Goal: Complete application form

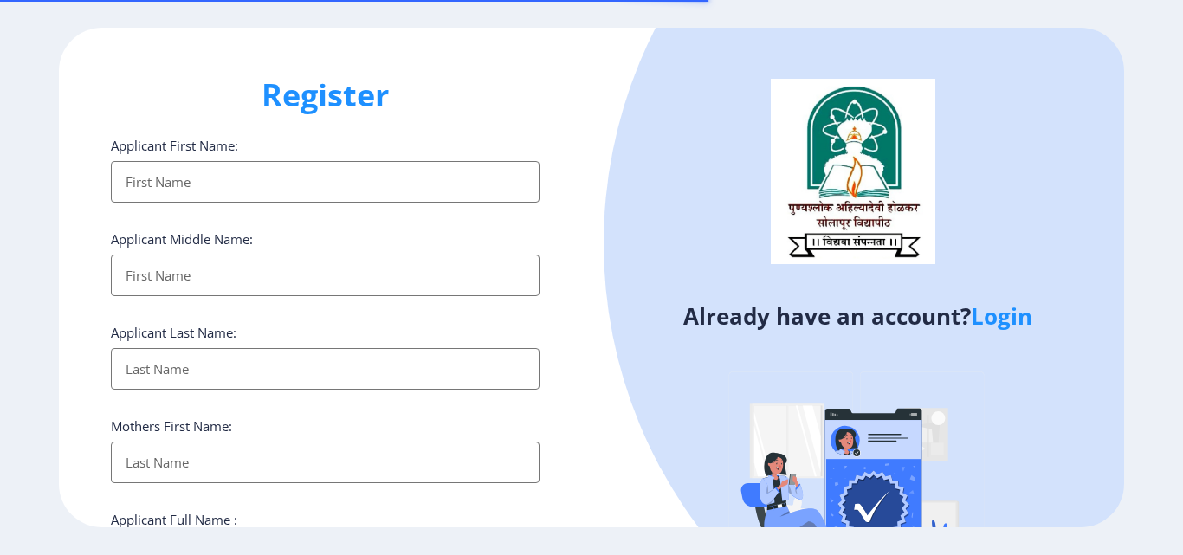
select select
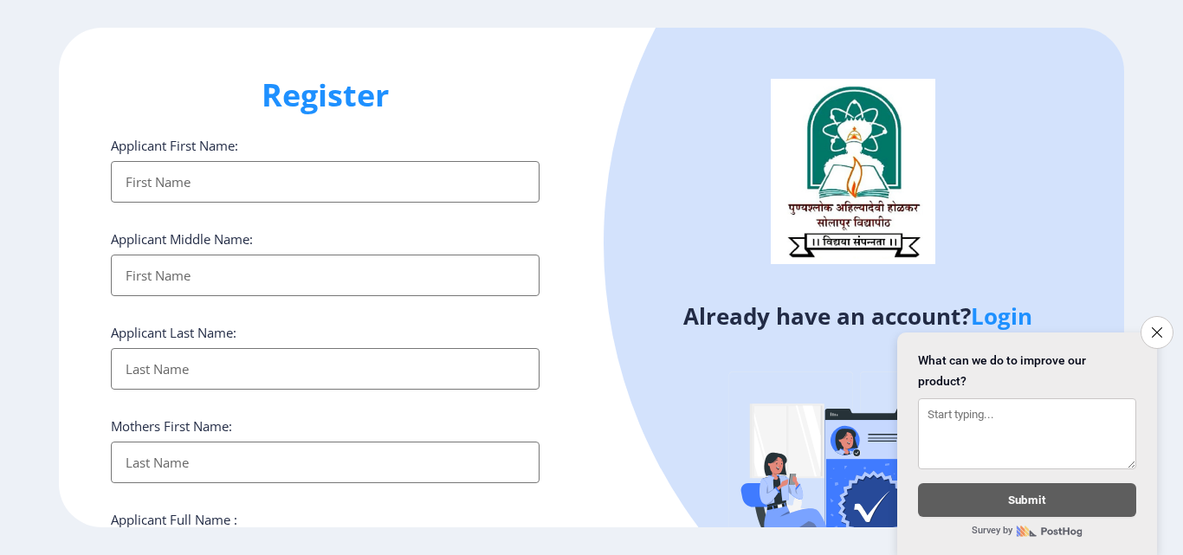
click at [245, 180] on input "Applicant First Name:" at bounding box center [325, 182] width 429 height 42
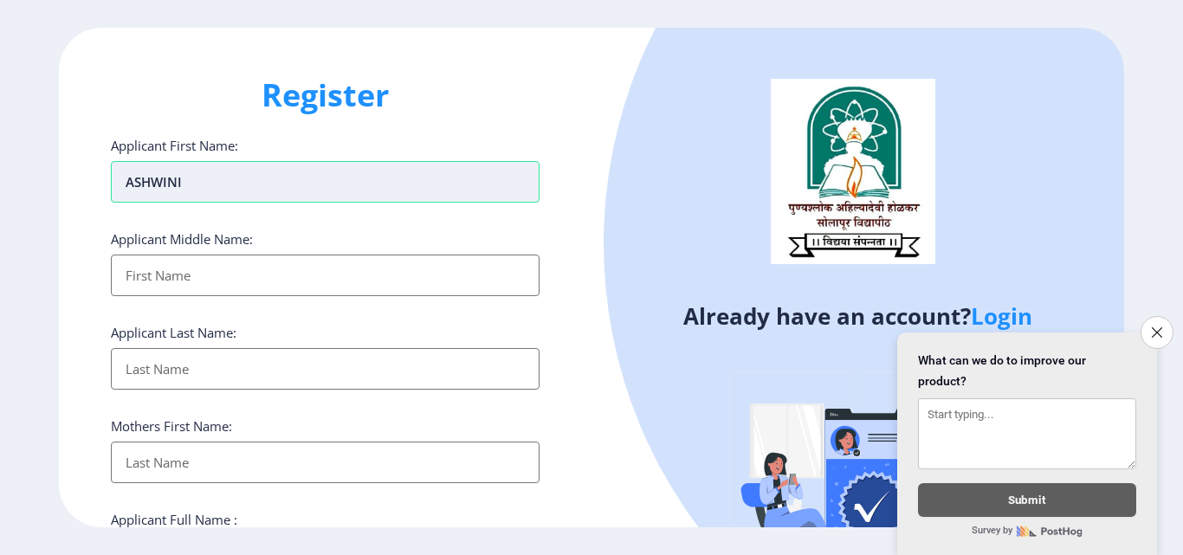
type input "ASHWINI"
type input "ASHOK"
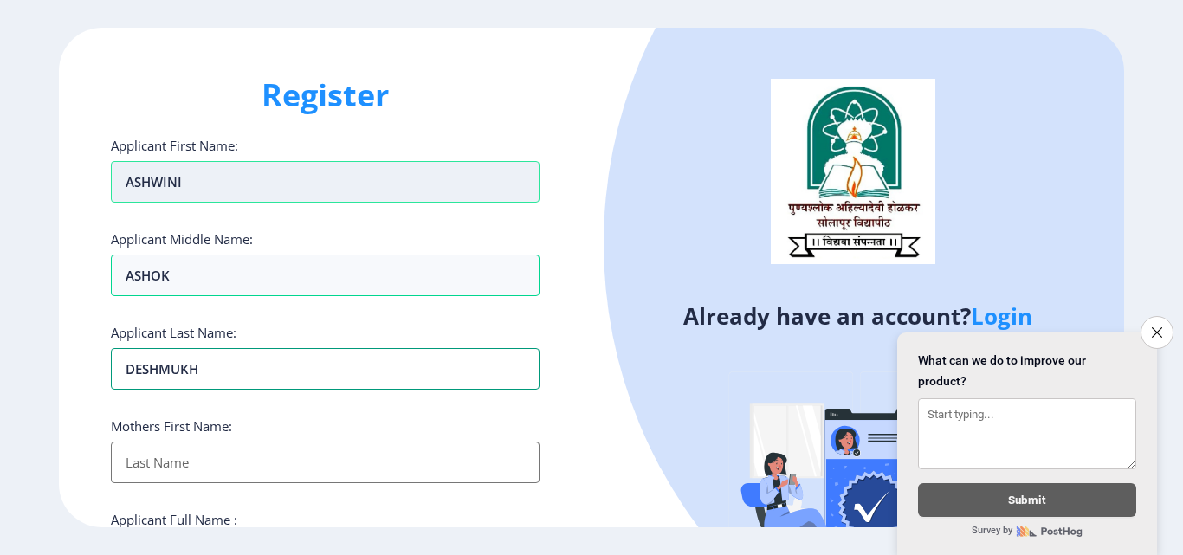
type input "DESHMUKH"
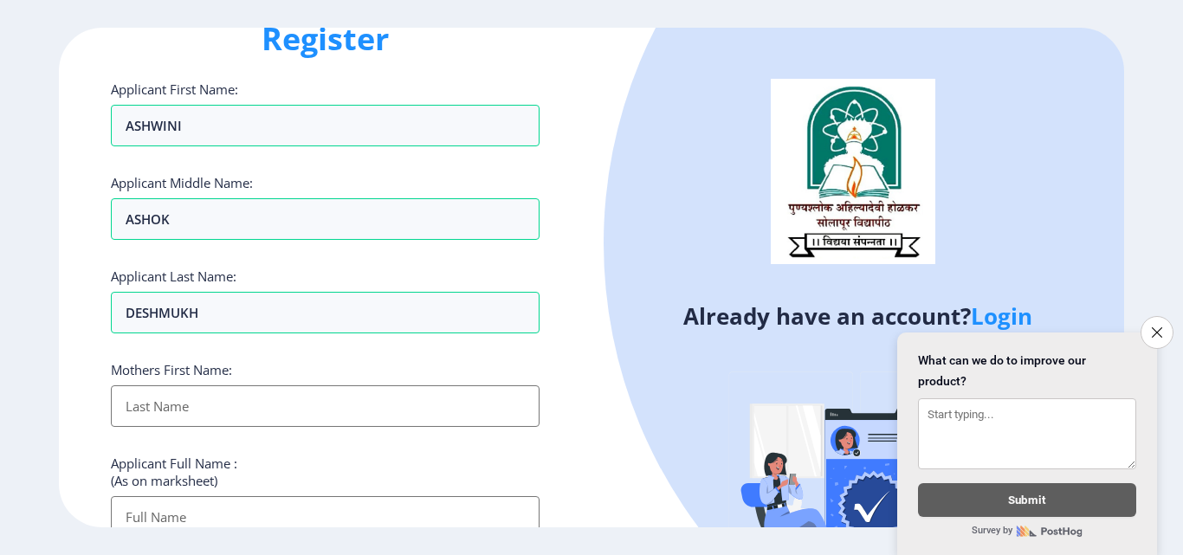
scroll to position [87, 0]
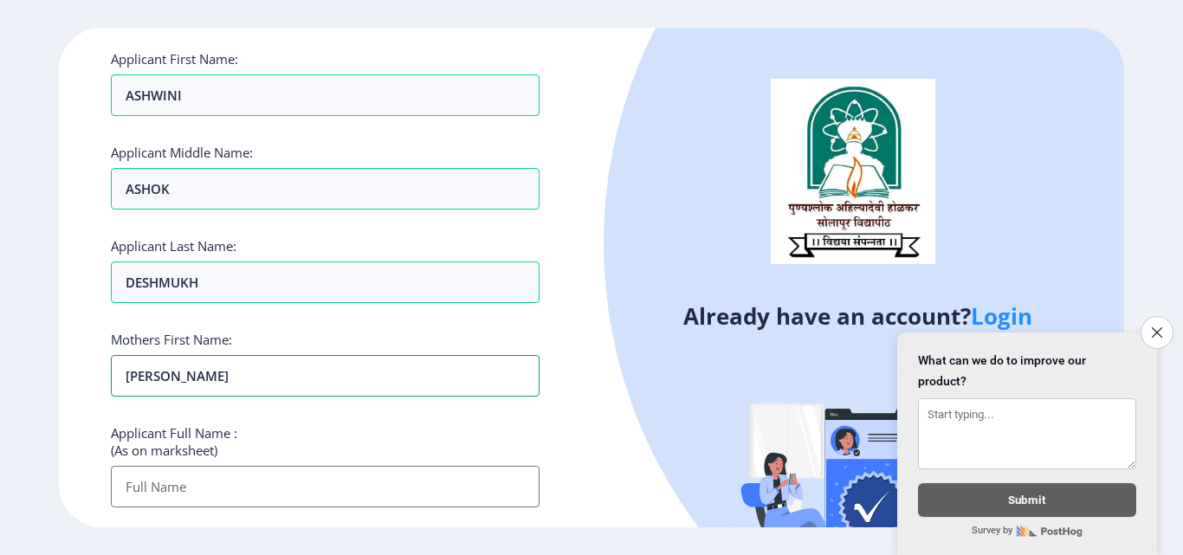
type input "[PERSON_NAME]"
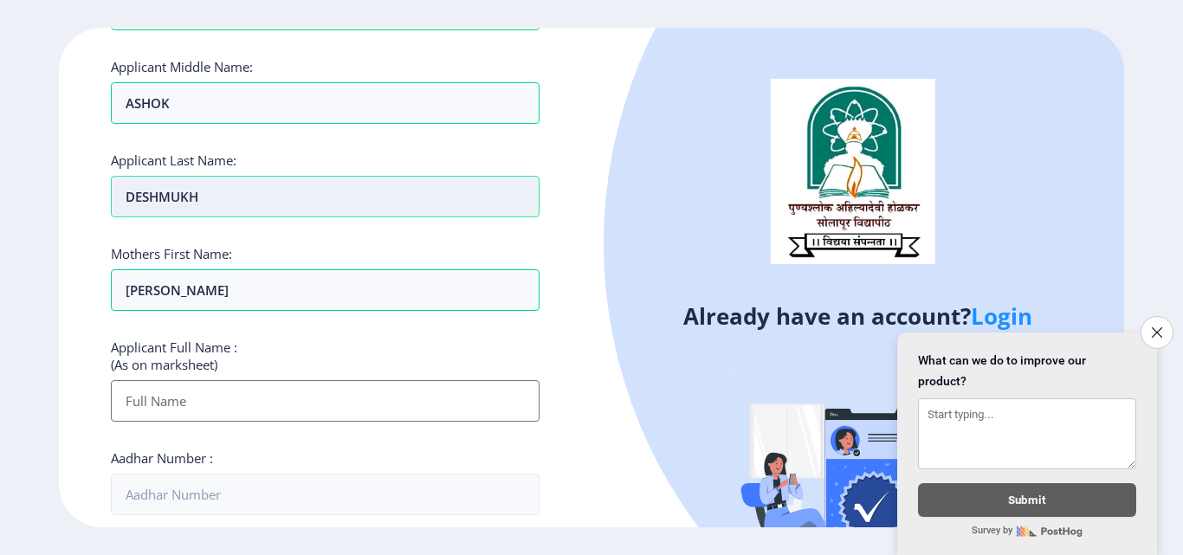
scroll to position [173, 0]
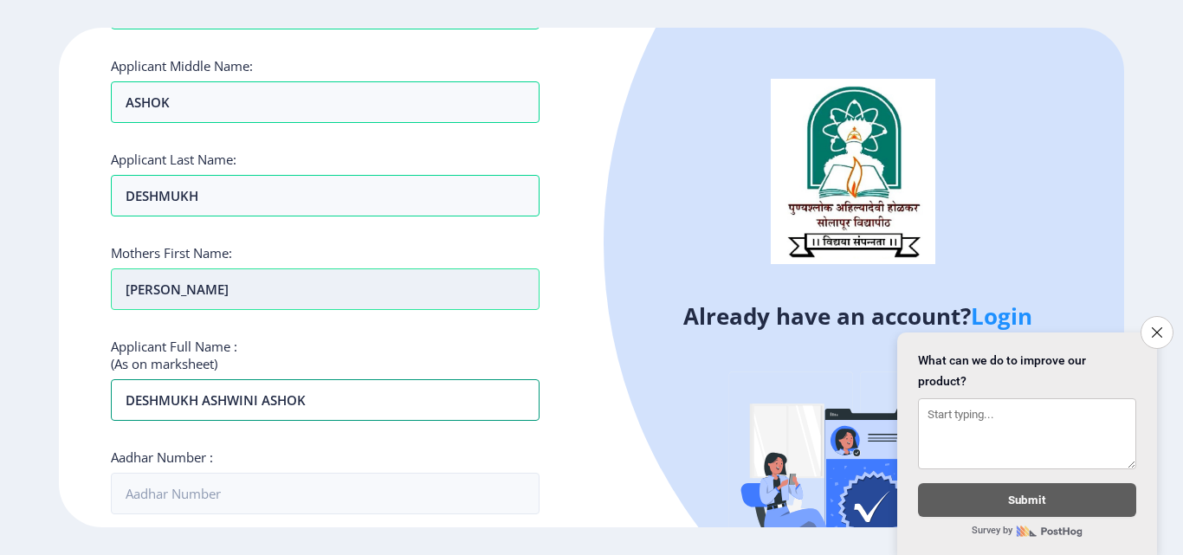
type input "DESHMUKH ASHWINI ASHOK"
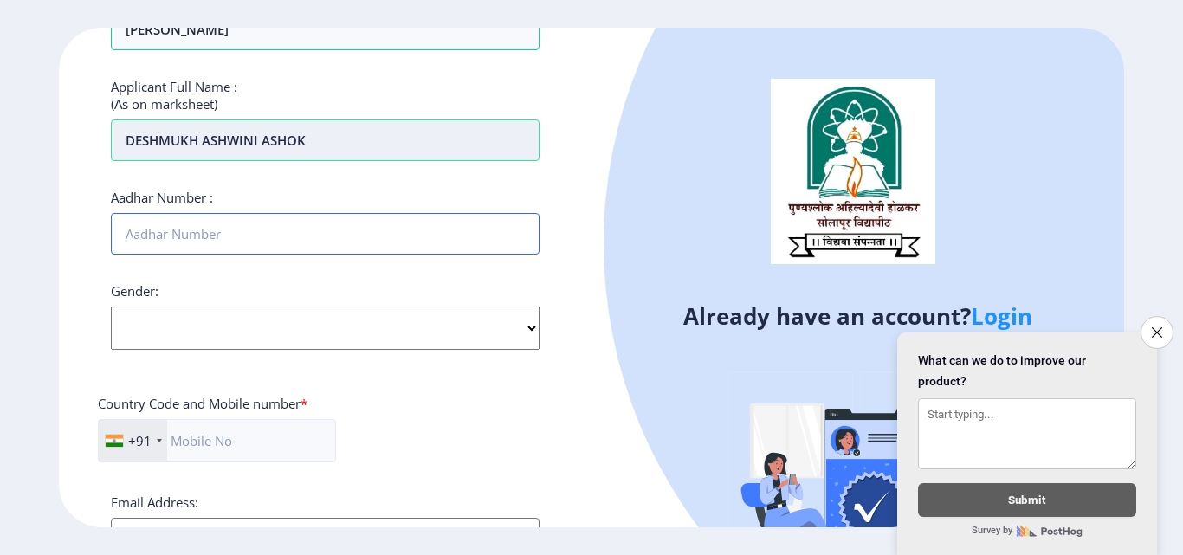
scroll to position [519, 0]
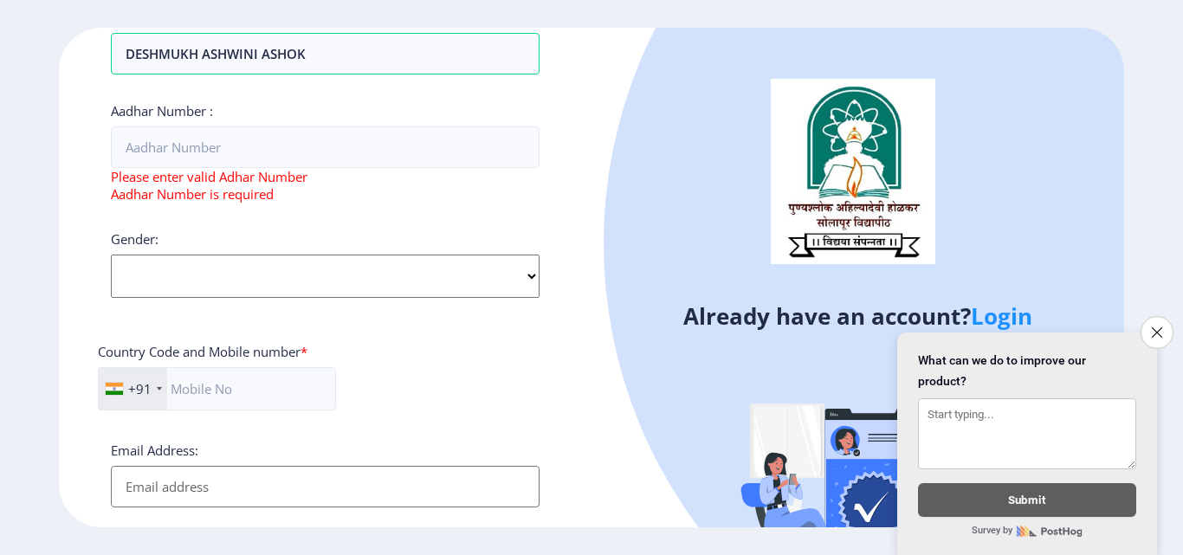
click at [308, 272] on select "Select Gender [DEMOGRAPHIC_DATA] [DEMOGRAPHIC_DATA] Other" at bounding box center [325, 276] width 429 height 43
select select "[DEMOGRAPHIC_DATA]"
click at [111, 255] on select "Select Gender [DEMOGRAPHIC_DATA] [DEMOGRAPHIC_DATA] Other" at bounding box center [325, 276] width 429 height 43
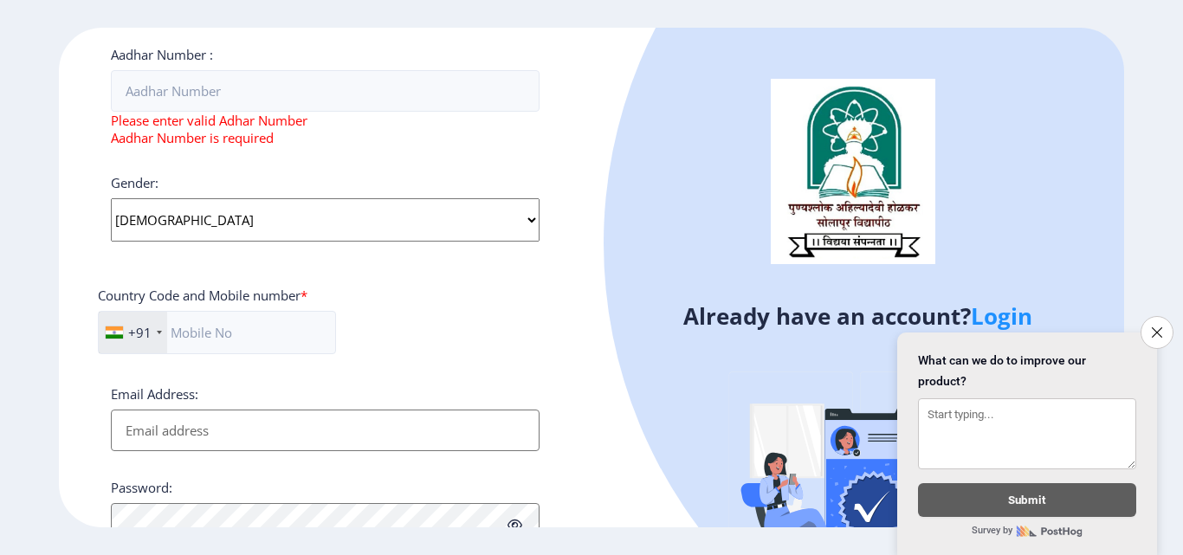
scroll to position [606, 0]
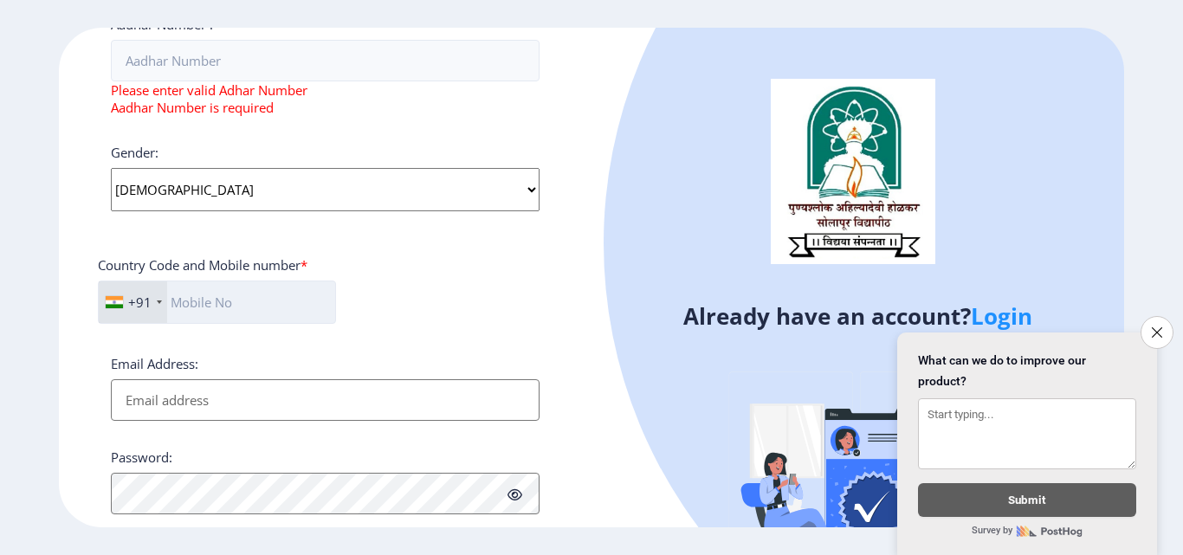
click at [228, 306] on input "text" at bounding box center [217, 301] width 238 height 43
type input "9503975332"
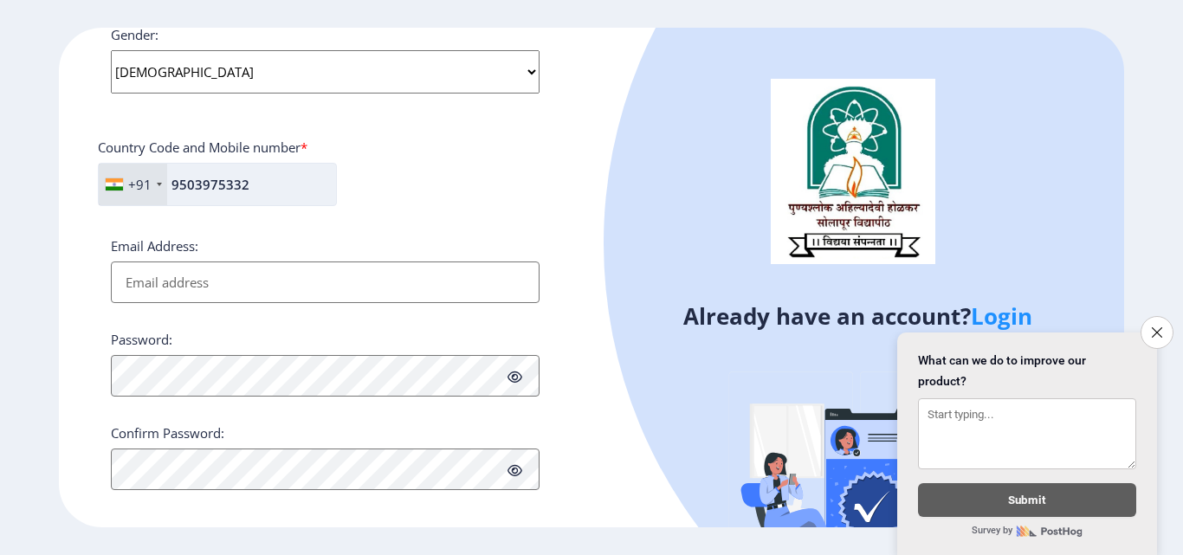
scroll to position [740, 0]
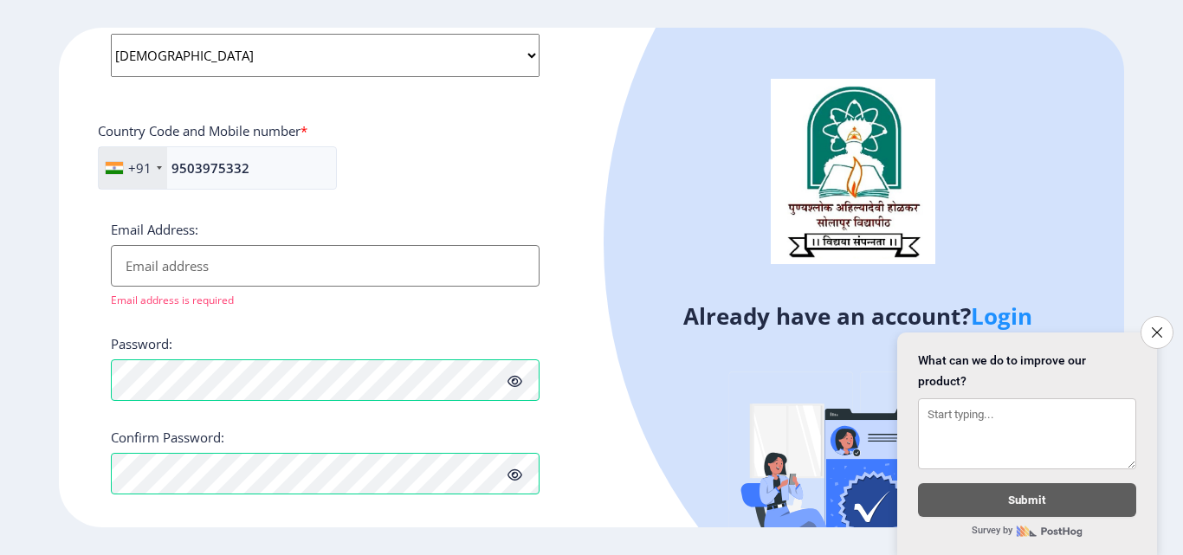
click at [151, 261] on input "Email Address:" at bounding box center [325, 266] width 429 height 42
paste input "[EMAIL_ADDRESS][DOMAIN_NAME]"
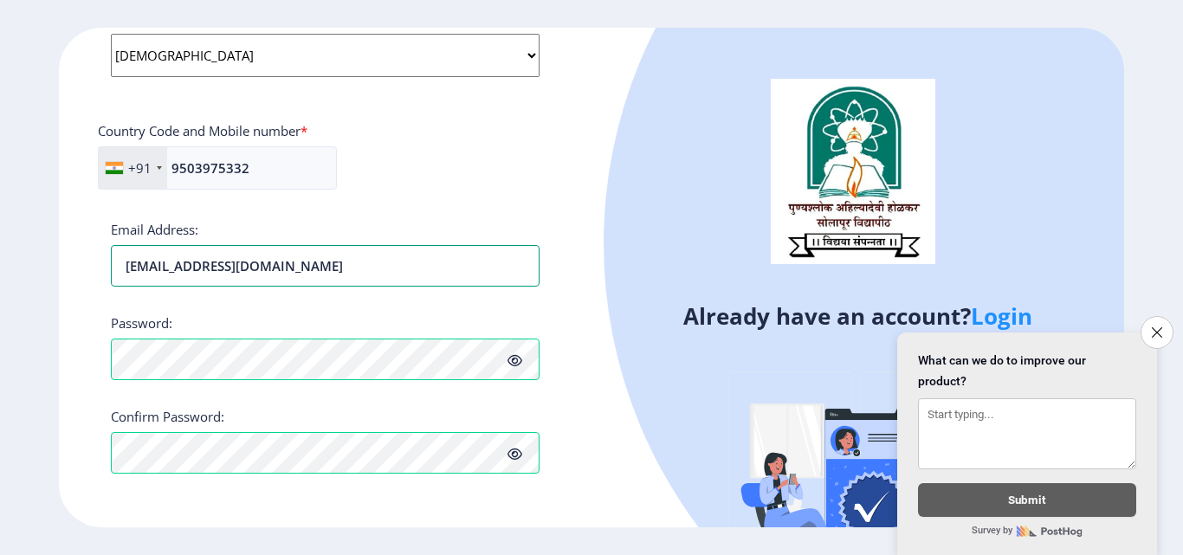
type input "[EMAIL_ADDRESS][DOMAIN_NAME]"
click at [581, 145] on div "Register Applicant First Name: ASHWINI Applicant Middle Name: [PERSON_NAME] App…" at bounding box center [325, 278] width 532 height 500
click at [1158, 327] on icon "Close survey" at bounding box center [1156, 332] width 10 height 10
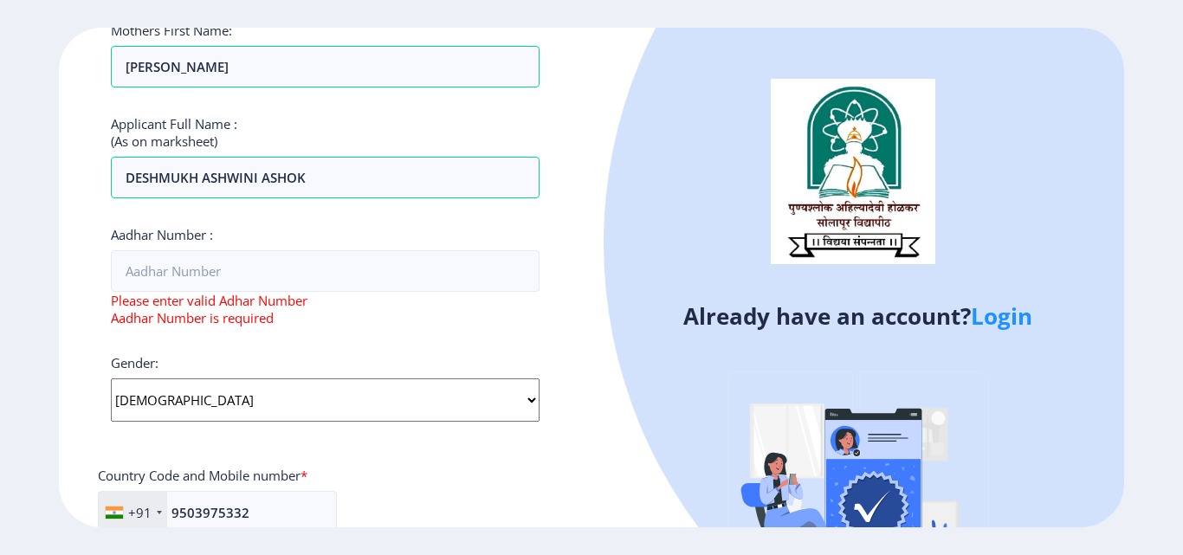
scroll to position [394, 0]
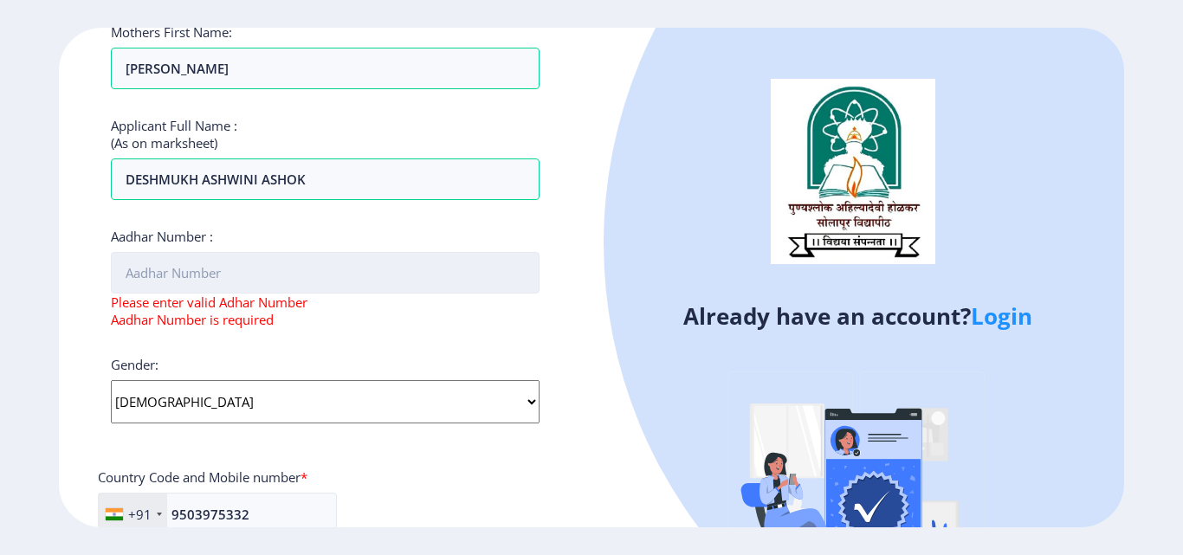
click at [197, 278] on input "Aadhar Number :" at bounding box center [325, 273] width 429 height 42
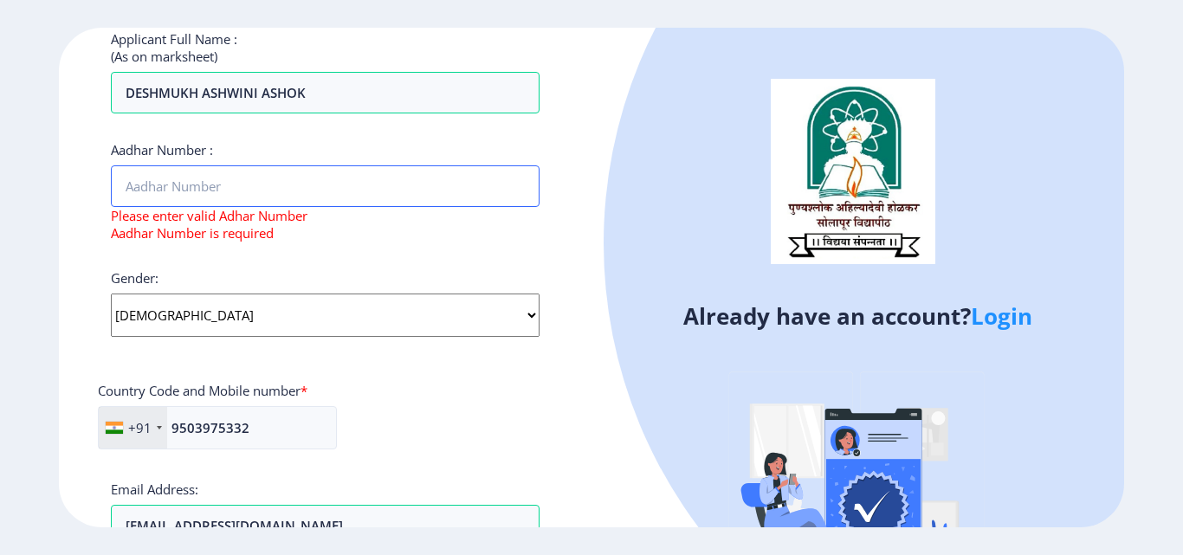
scroll to position [567, 0]
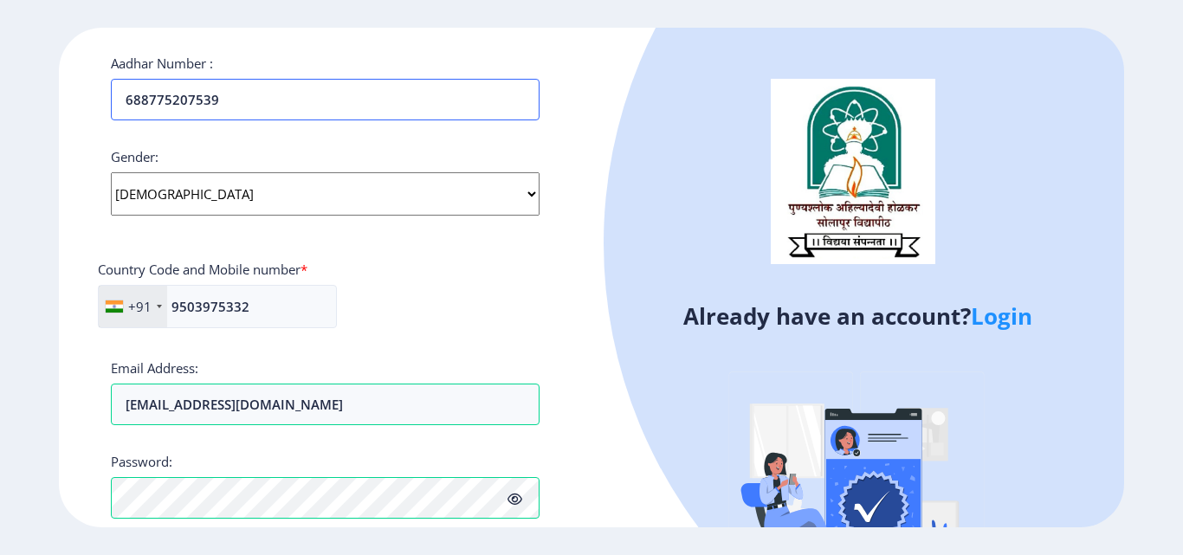
type input "688775207539"
click at [673, 179] on div at bounding box center [1076, 244] width 946 height 946
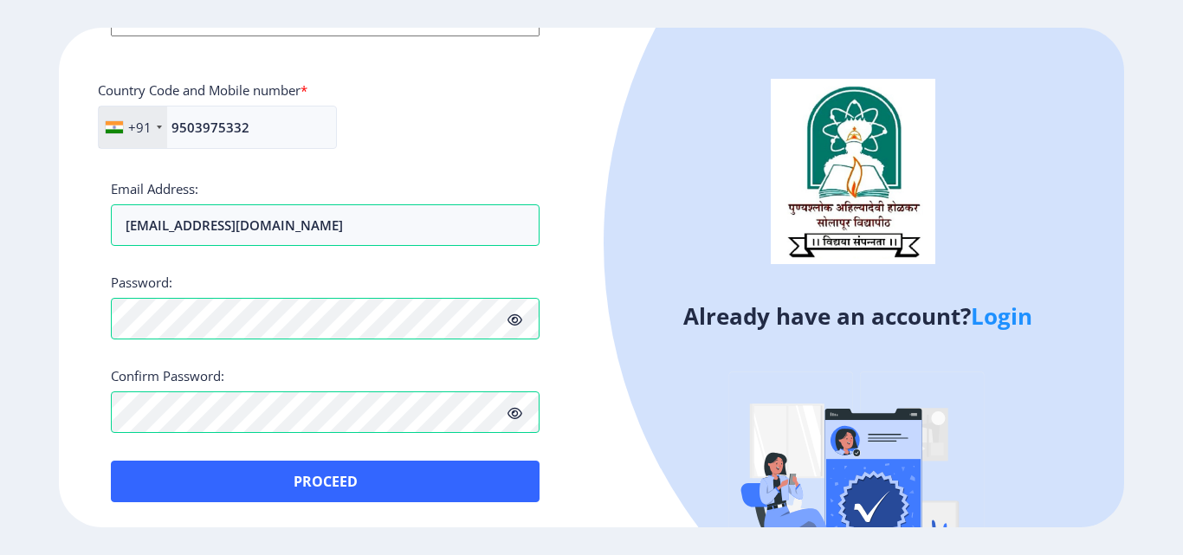
scroll to position [747, 0]
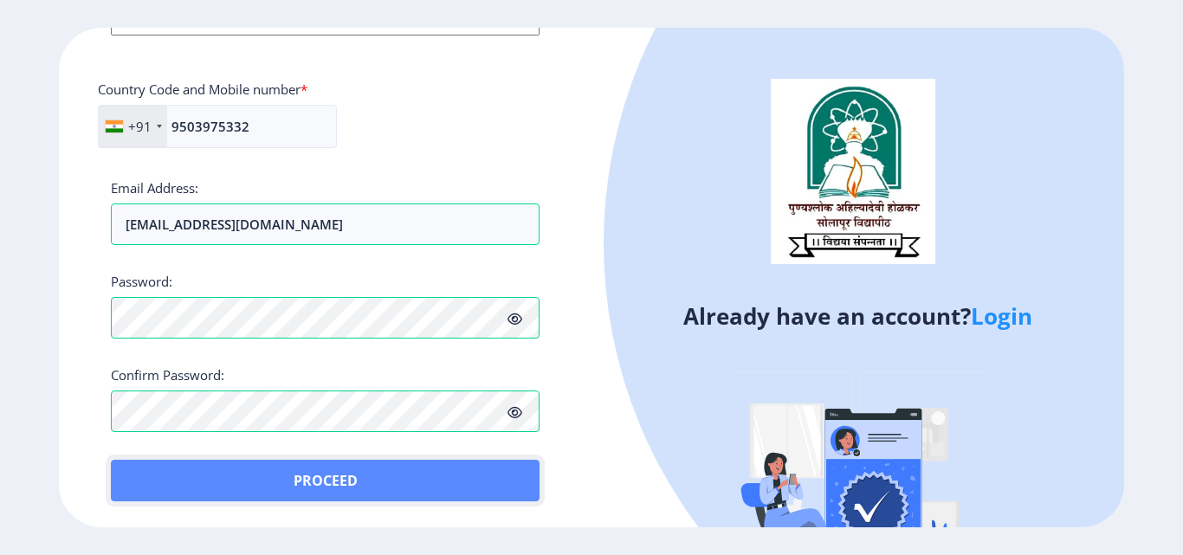
click at [338, 481] on button "Proceed" at bounding box center [325, 481] width 429 height 42
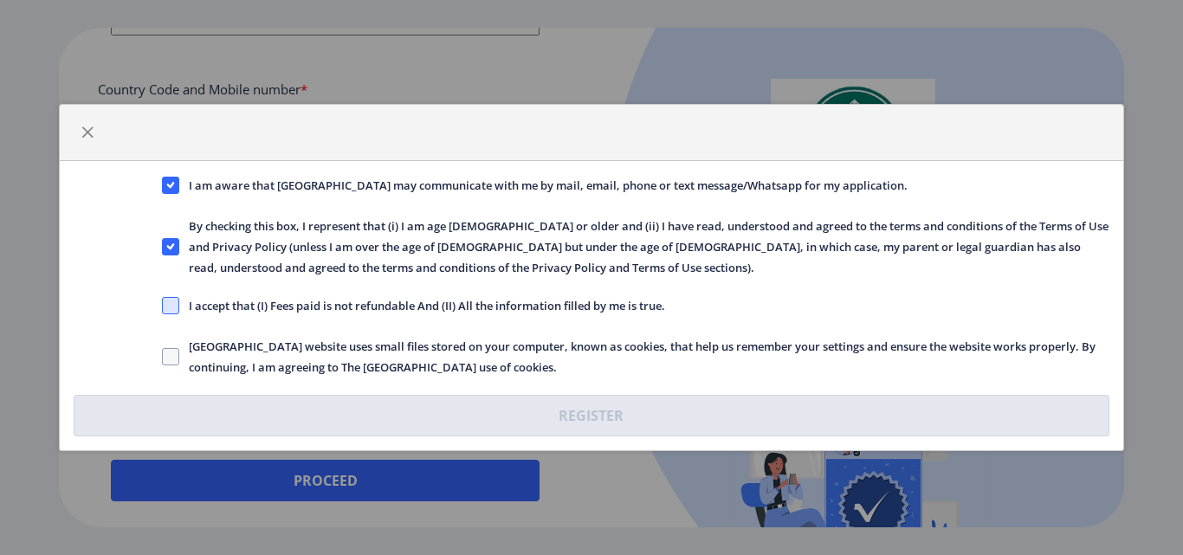
click at [170, 306] on span at bounding box center [170, 305] width 17 height 17
click at [163, 306] on input "I accept that (I) Fees paid is not refundable And (II) All the information fill…" at bounding box center [162, 306] width 1 height 1
checkbox input "true"
click at [173, 356] on span at bounding box center [170, 356] width 17 height 17
click at [163, 357] on input "[GEOGRAPHIC_DATA] website uses small files stored on your computer, known as co…" at bounding box center [162, 357] width 1 height 1
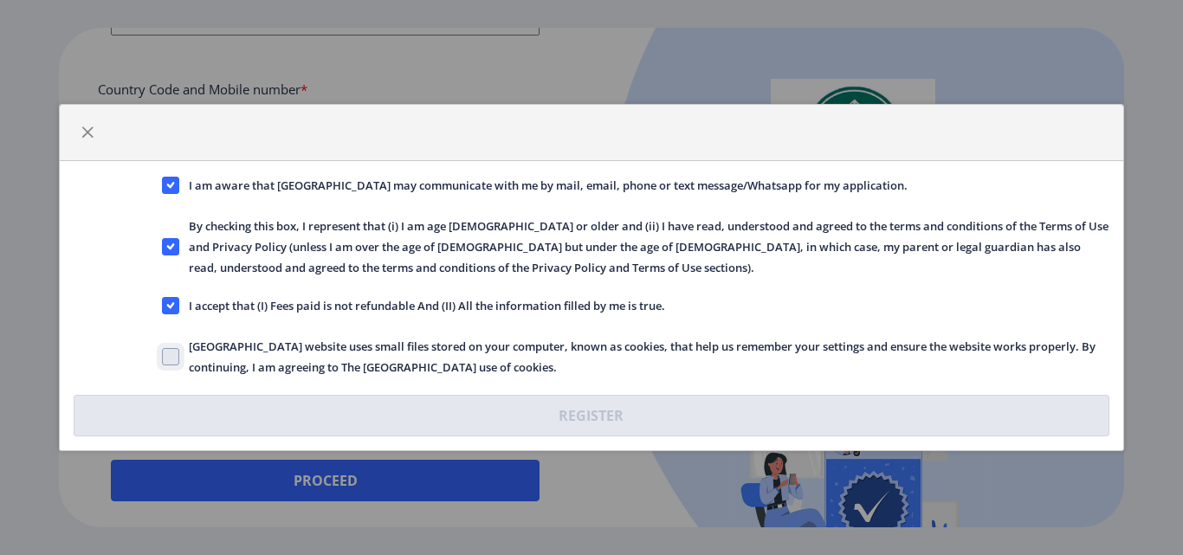
checkbox input "true"
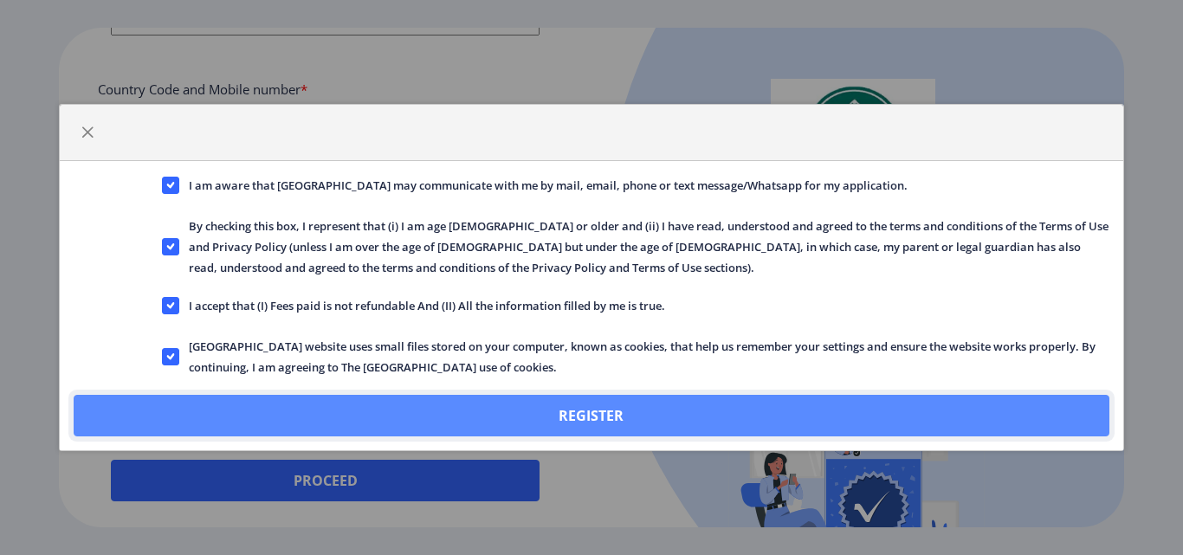
click at [534, 413] on button "Register" at bounding box center [591, 416] width 1035 height 42
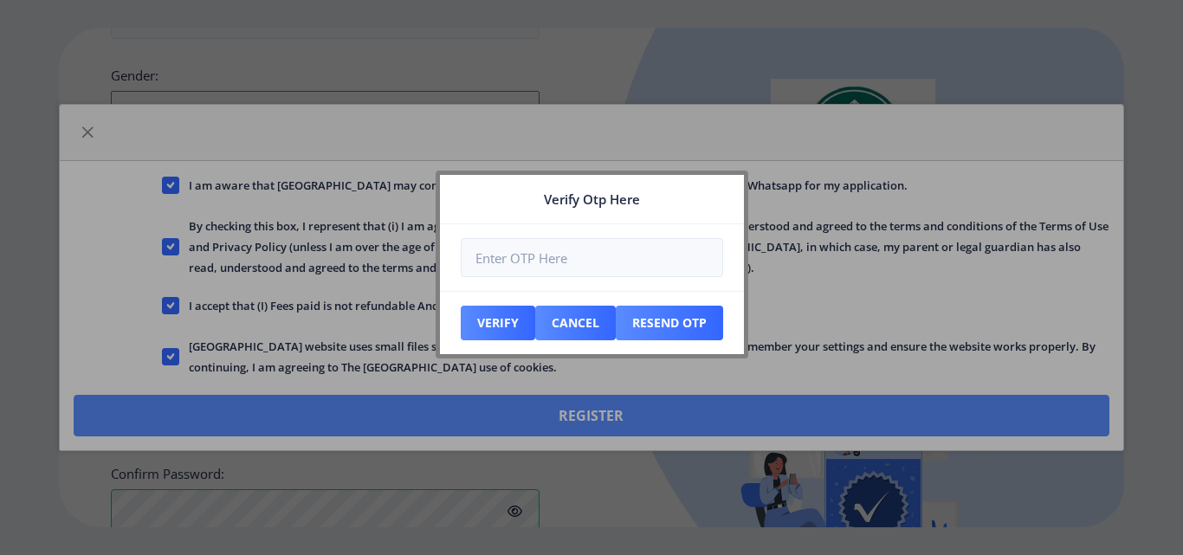
scroll to position [846, 0]
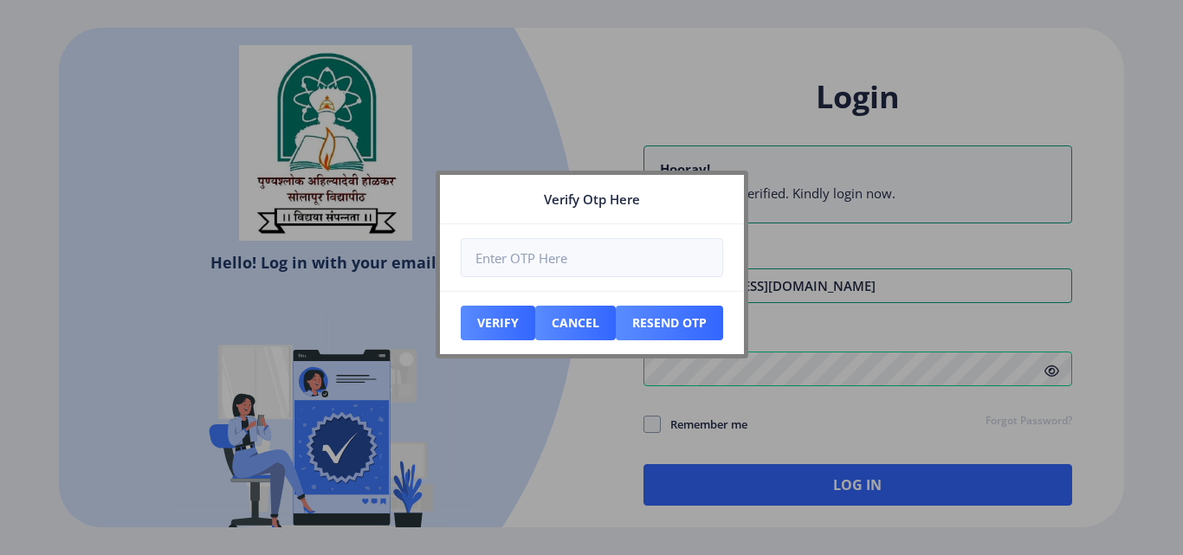
type input "[EMAIL_ADDRESS][DOMAIN_NAME]"
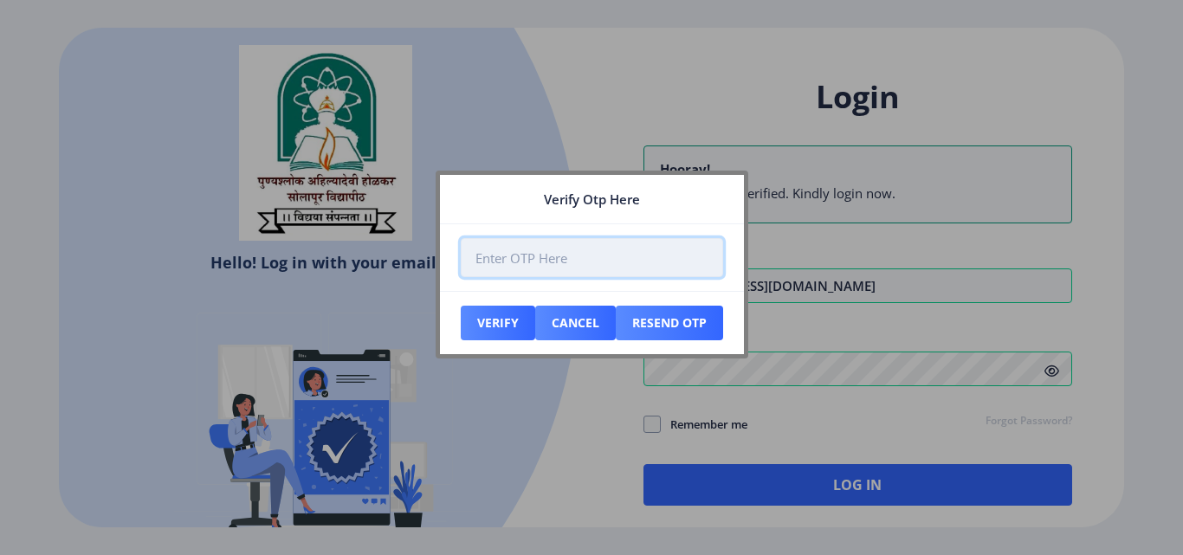
click at [515, 259] on input "number" at bounding box center [592, 257] width 262 height 39
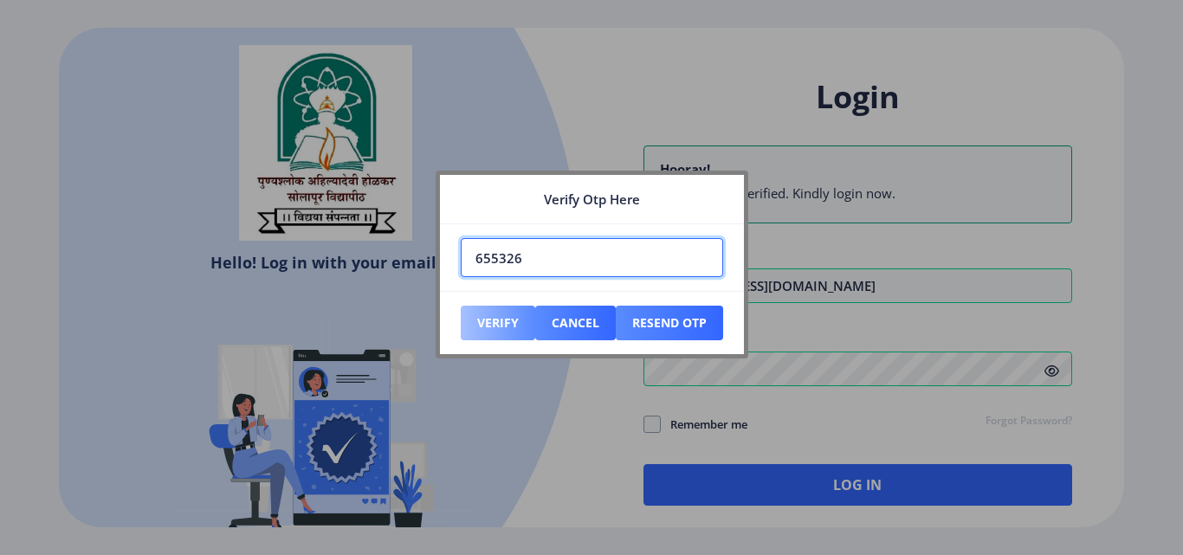
type input "655326"
click at [491, 332] on button "Verify" at bounding box center [498, 323] width 74 height 35
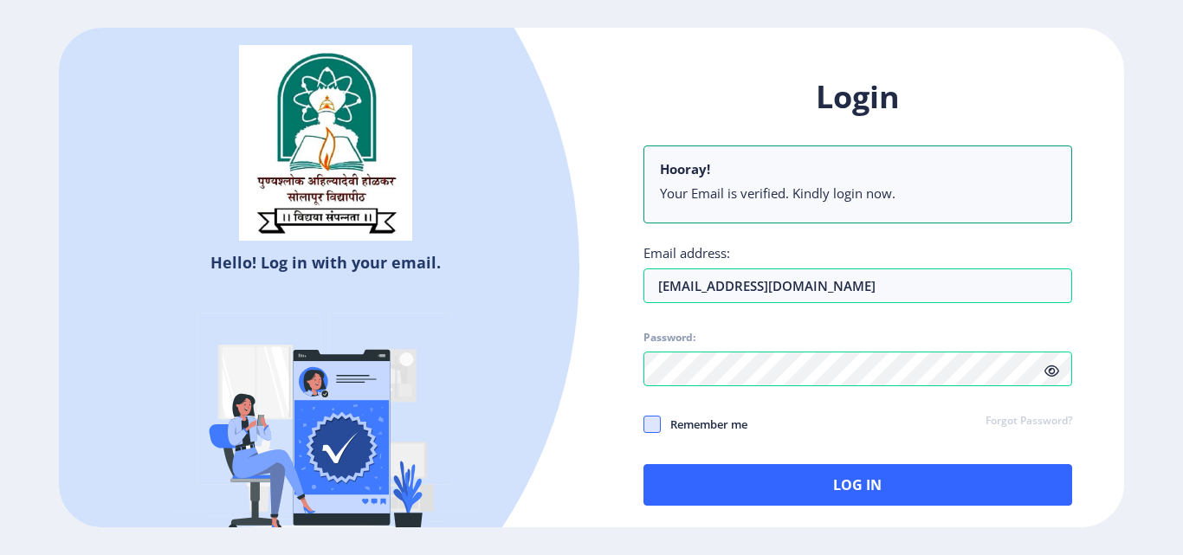
click at [653, 427] on span at bounding box center [651, 424] width 17 height 17
click at [644, 425] on input "Remember me" at bounding box center [643, 424] width 1 height 1
checkbox input "true"
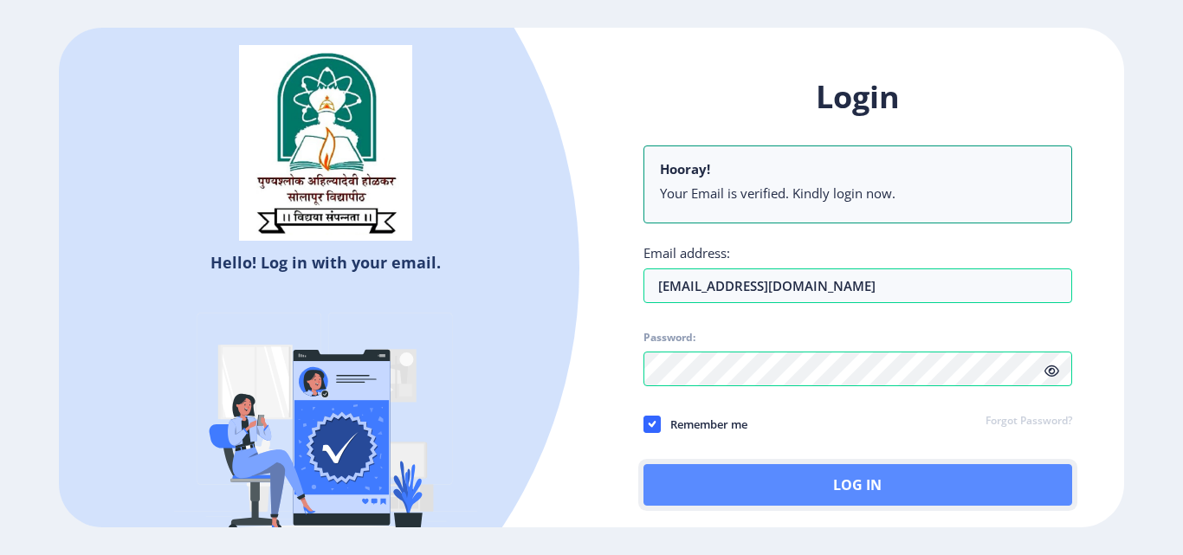
click at [828, 482] on button "Log In" at bounding box center [857, 485] width 429 height 42
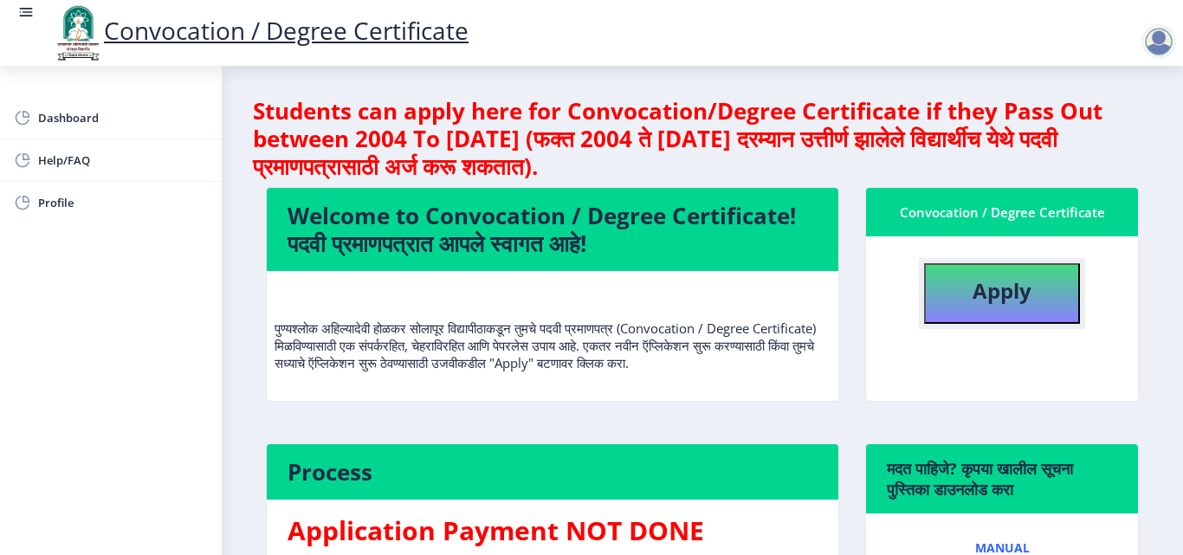
click at [970, 306] on button "Apply" at bounding box center [1002, 293] width 156 height 61
select select
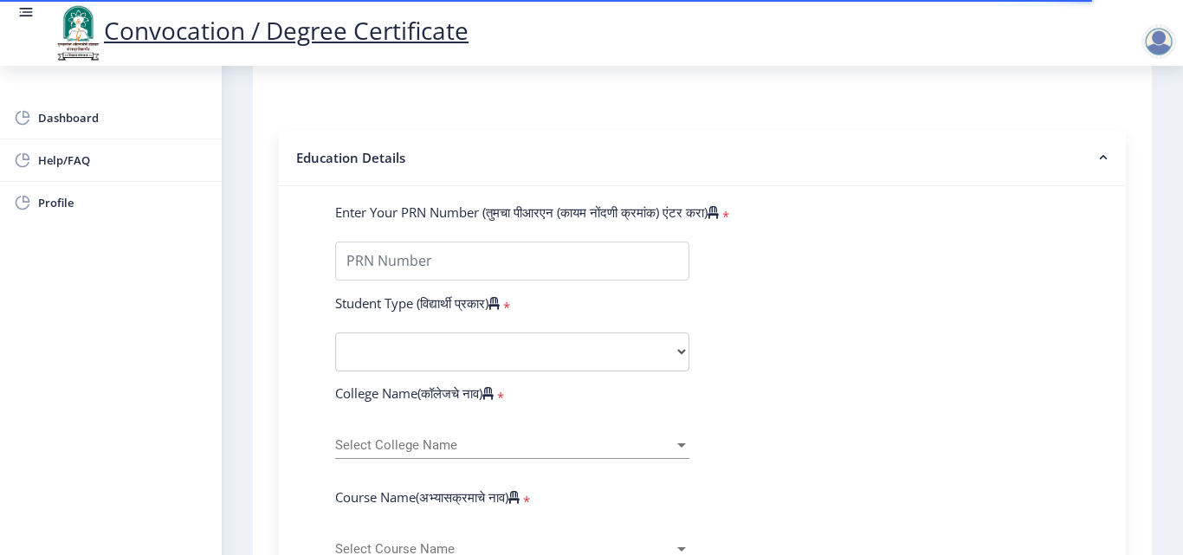
scroll to position [433, 0]
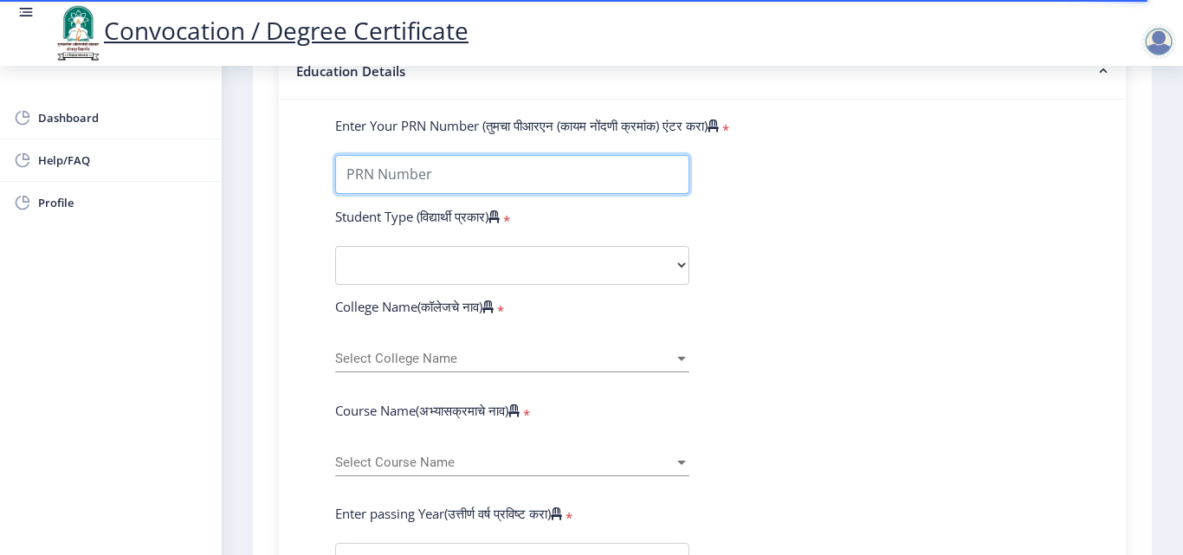
click at [390, 164] on input "Enter Your PRN Number (तुमचा पीआरएन (कायम नोंदणी क्रमांक) एंटर करा)" at bounding box center [512, 174] width 354 height 39
type input "0700001732"
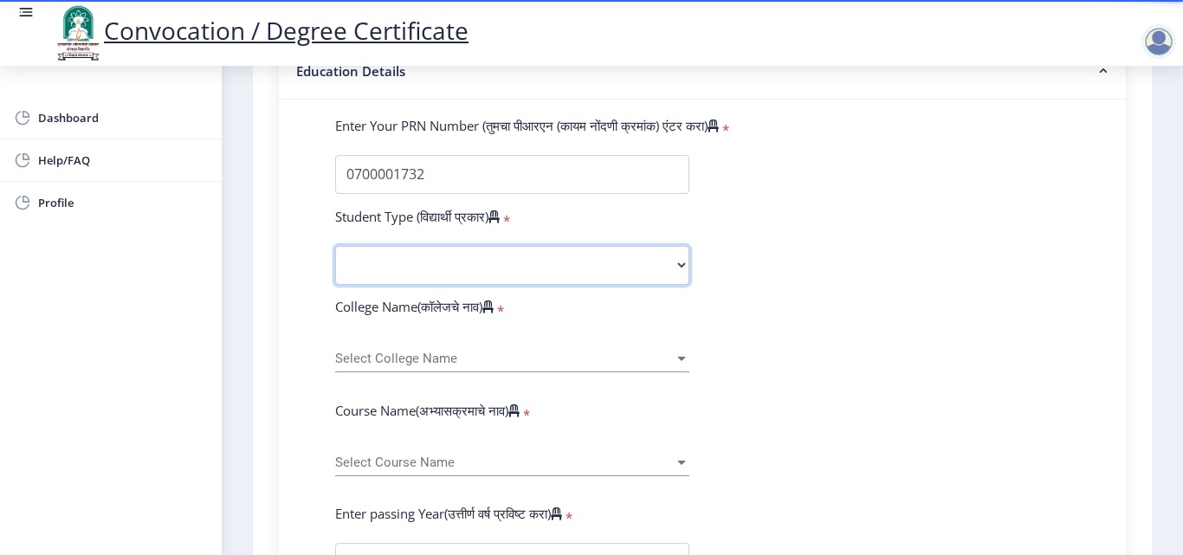
click at [438, 278] on select "Select Student Type Regular External" at bounding box center [512, 265] width 354 height 39
select select "Regular"
click at [335, 246] on select "Select Student Type Regular External" at bounding box center [512, 265] width 354 height 39
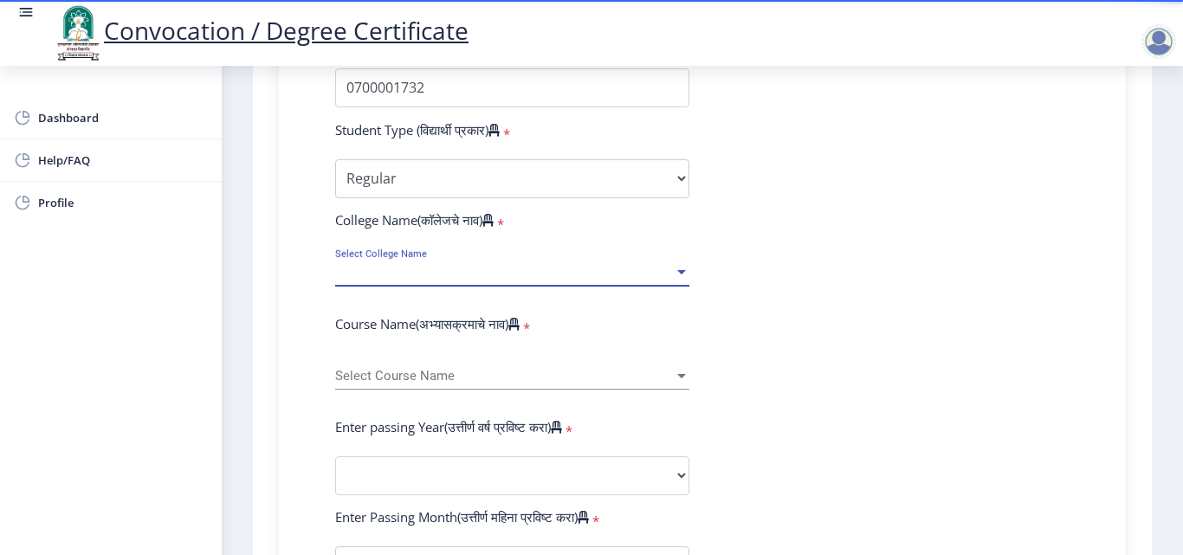
click at [393, 274] on span "Select College Name" at bounding box center [504, 272] width 339 height 15
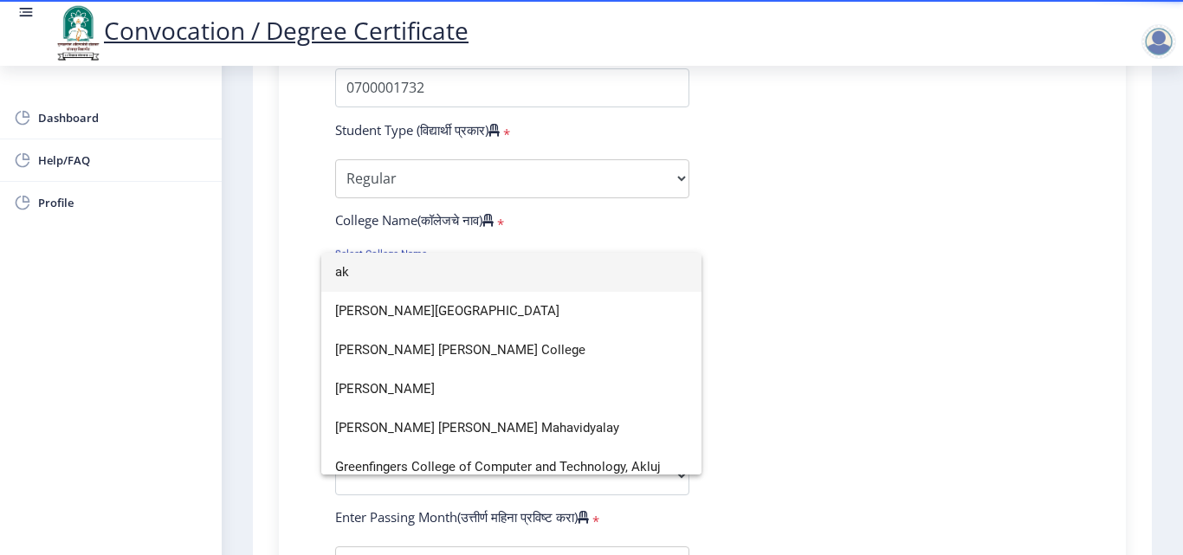
type input "a"
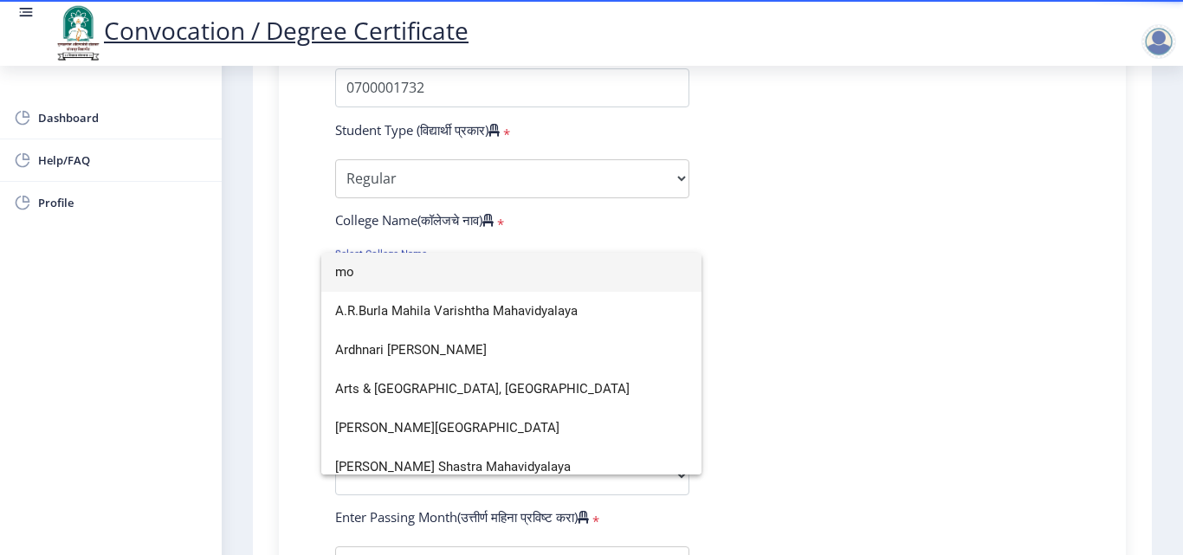
scroll to position [0, 0]
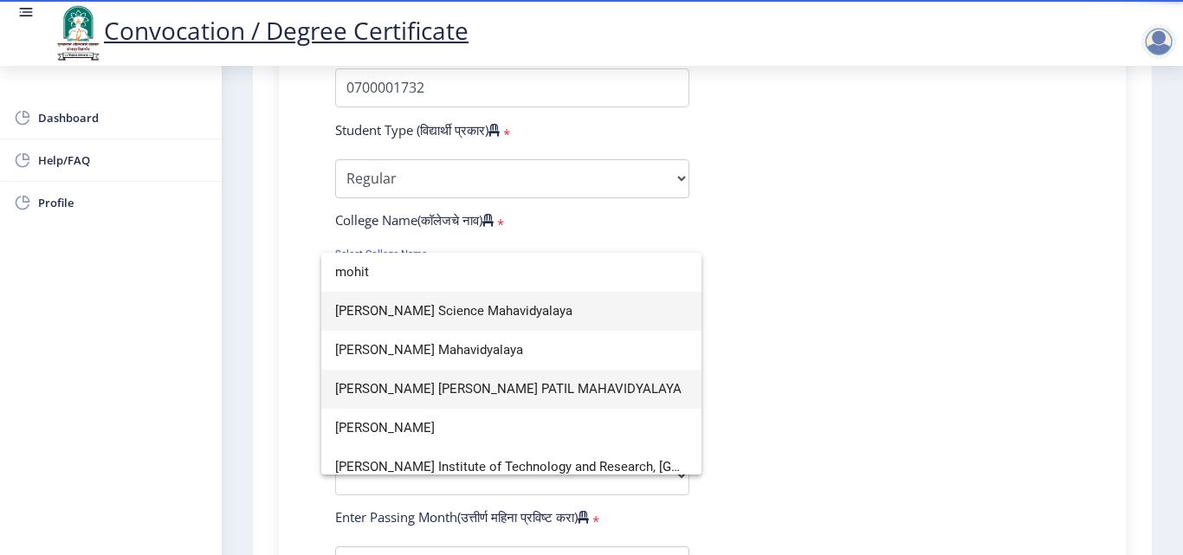
type input "mohit"
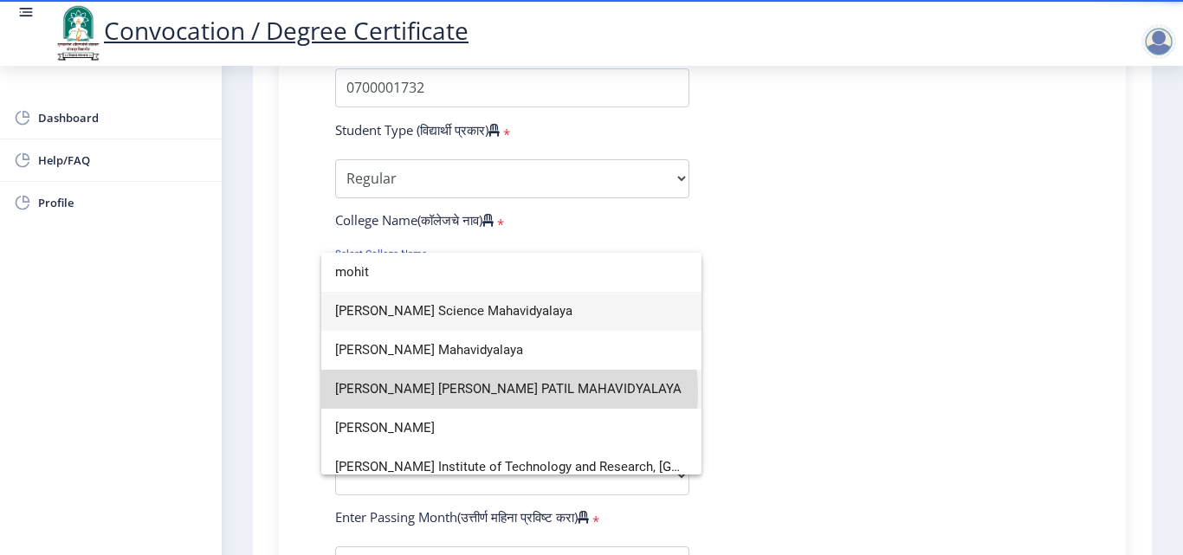
click at [509, 391] on span "[PERSON_NAME] [PERSON_NAME] PATIL MAHAVIDYALAYA" at bounding box center [511, 389] width 352 height 39
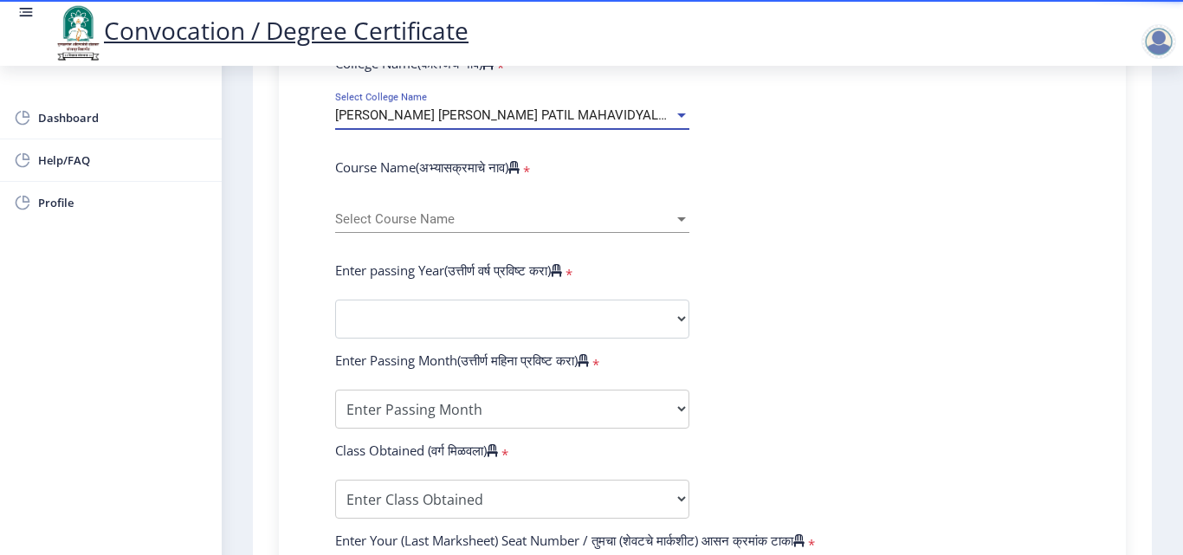
scroll to position [693, 0]
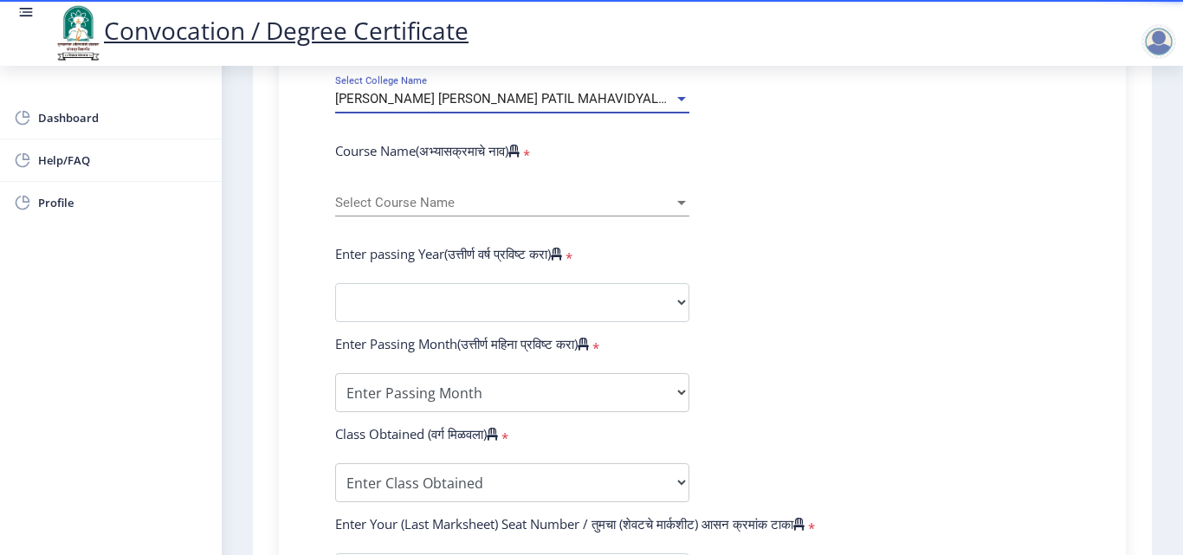
click at [422, 203] on span "Select Course Name" at bounding box center [504, 203] width 339 height 15
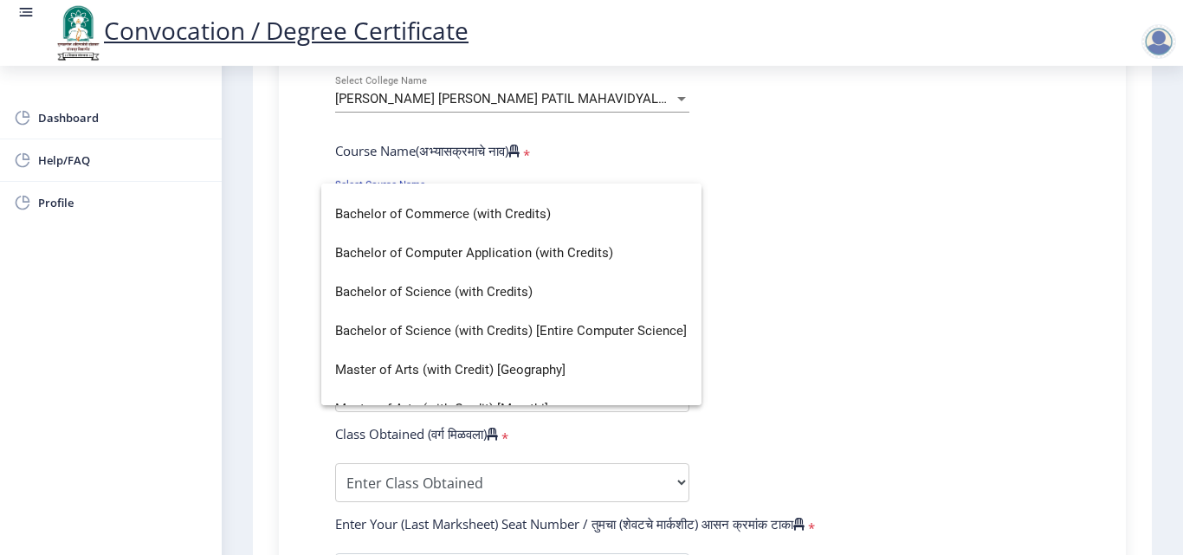
scroll to position [78, 0]
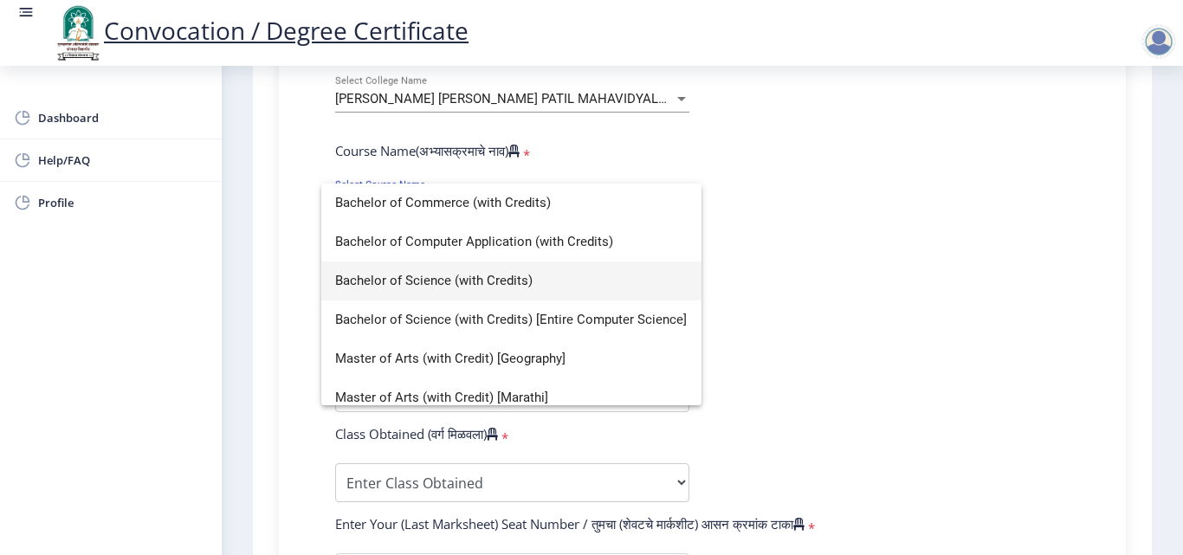
click at [483, 280] on span "Bachelor of Science (with Credits)" at bounding box center [511, 280] width 352 height 39
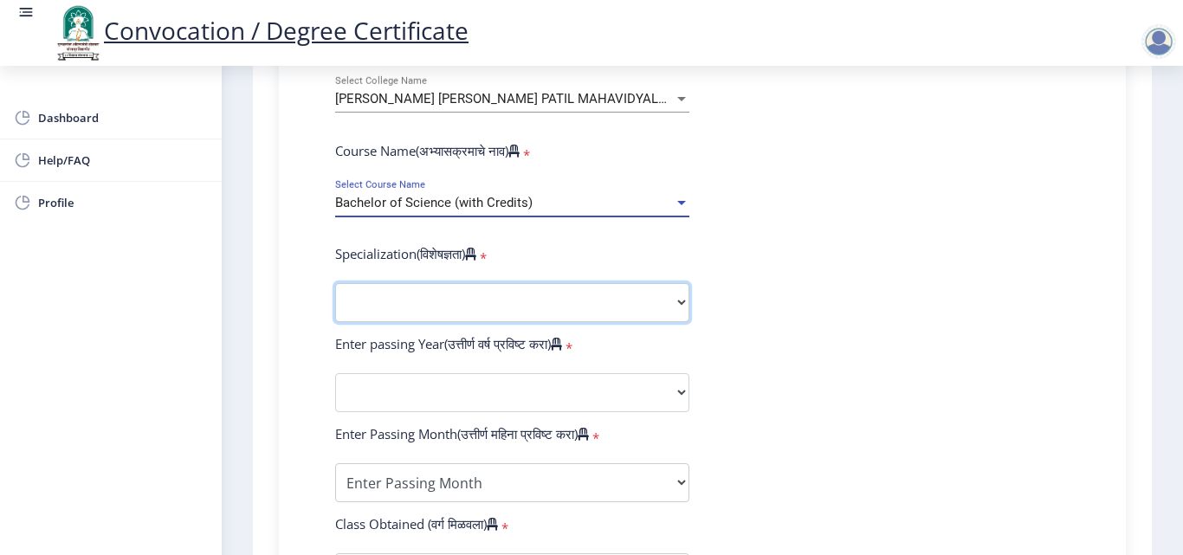
click at [409, 306] on select "Specialization Botany Chemistry Computer Science Electronics Geology Mathematic…" at bounding box center [512, 302] width 354 height 39
select select "Botany"
click at [335, 283] on select "Specialization Botany Chemistry Computer Science Electronics Geology Mathematic…" at bounding box center [512, 302] width 354 height 39
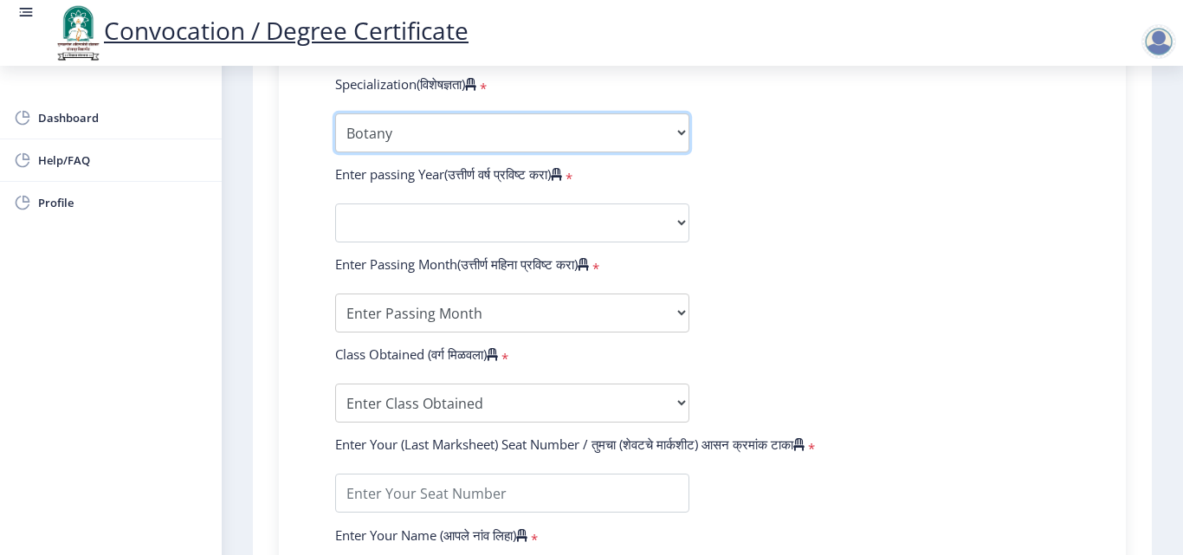
scroll to position [866, 0]
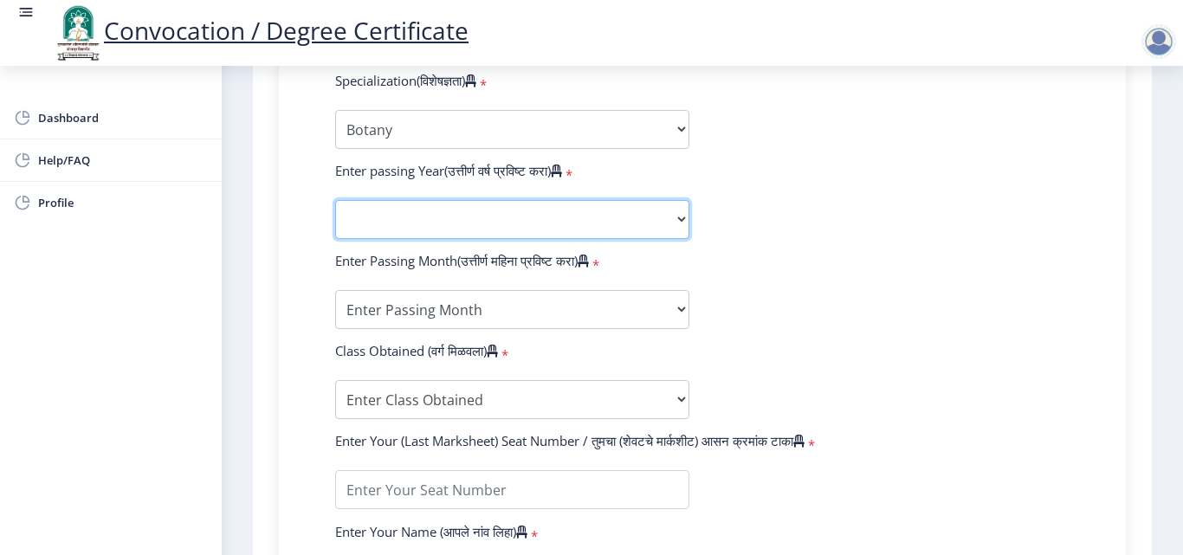
click at [384, 215] on select "2025 2024 2023 2022 2021 2020 2019 2018 2017 2016 2015 2014 2013 2012 2011 2010…" at bounding box center [512, 219] width 354 height 39
select select "2009"
click at [335, 200] on select "2025 2024 2023 2022 2021 2020 2019 2018 2017 2016 2015 2014 2013 2012 2011 2010…" at bounding box center [512, 219] width 354 height 39
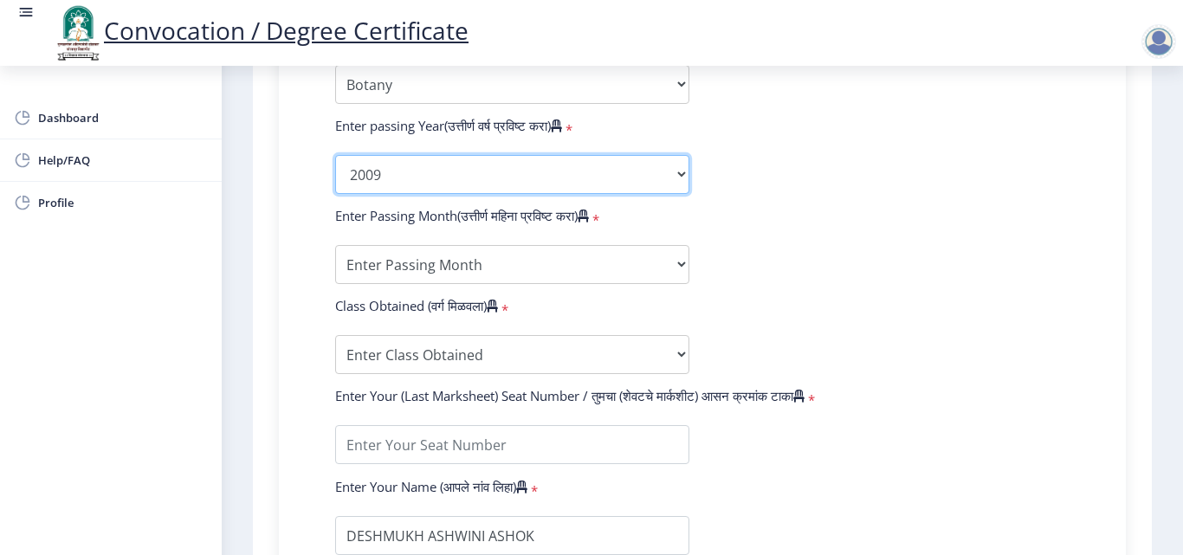
scroll to position [952, 0]
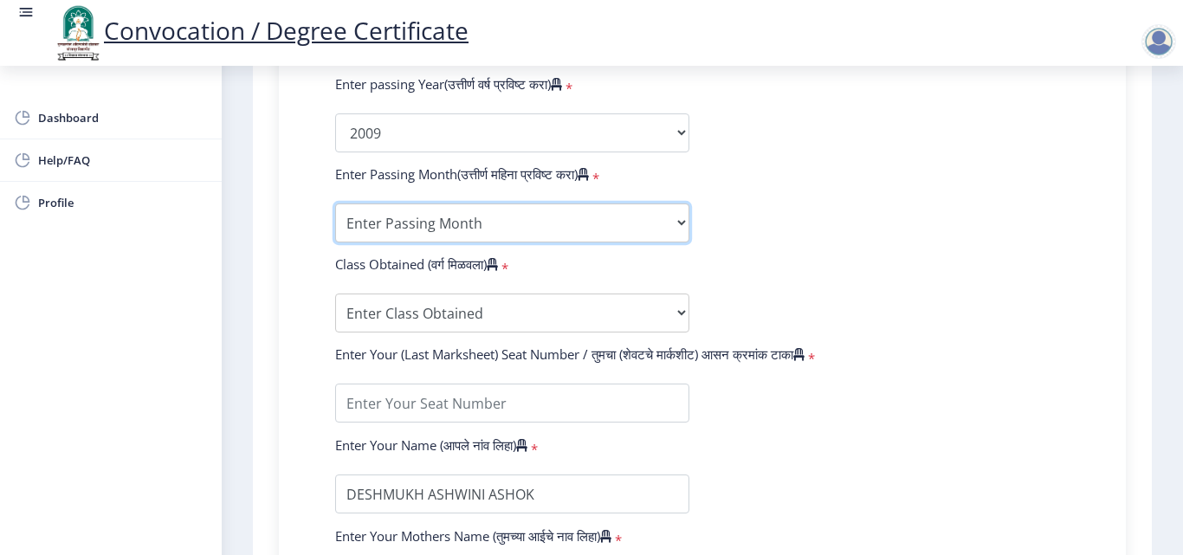
click at [385, 219] on select "Enter Passing Month March April May October November December" at bounding box center [512, 222] width 354 height 39
select select "April"
click at [335, 203] on select "Enter Passing Month March April May October November December" at bounding box center [512, 222] width 354 height 39
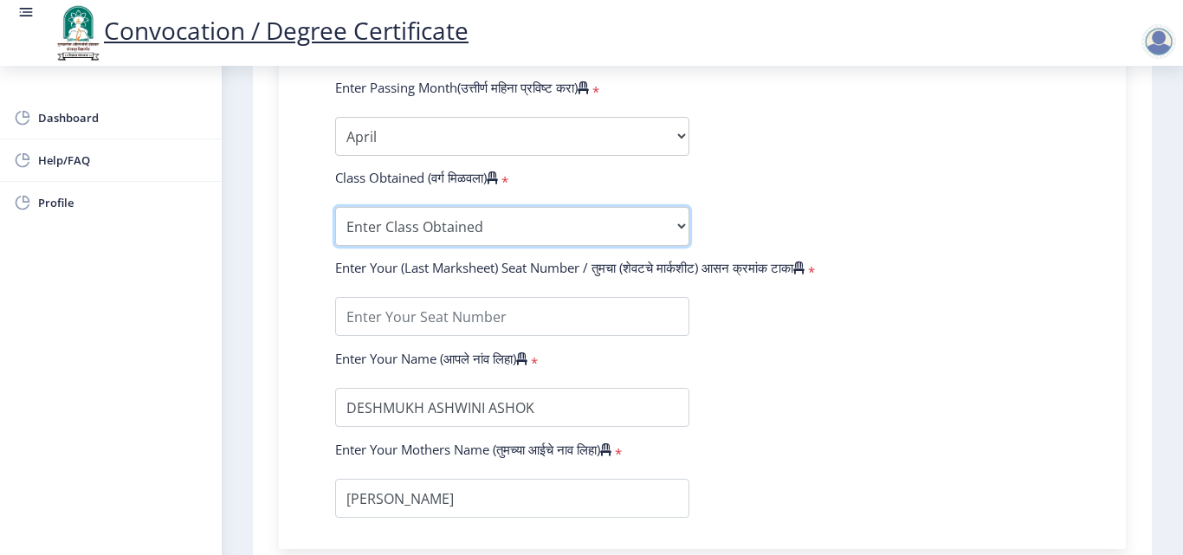
click at [394, 229] on select "Enter Class Obtained FIRST CLASS WITH DISTINCTION FIRST CLASS HIGHER SECOND CLA…" at bounding box center [512, 226] width 354 height 39
select select "FIRST CLASS"
click at [335, 207] on select "Enter Class Obtained FIRST CLASS WITH DISTINCTION FIRST CLASS HIGHER SECOND CLA…" at bounding box center [512, 226] width 354 height 39
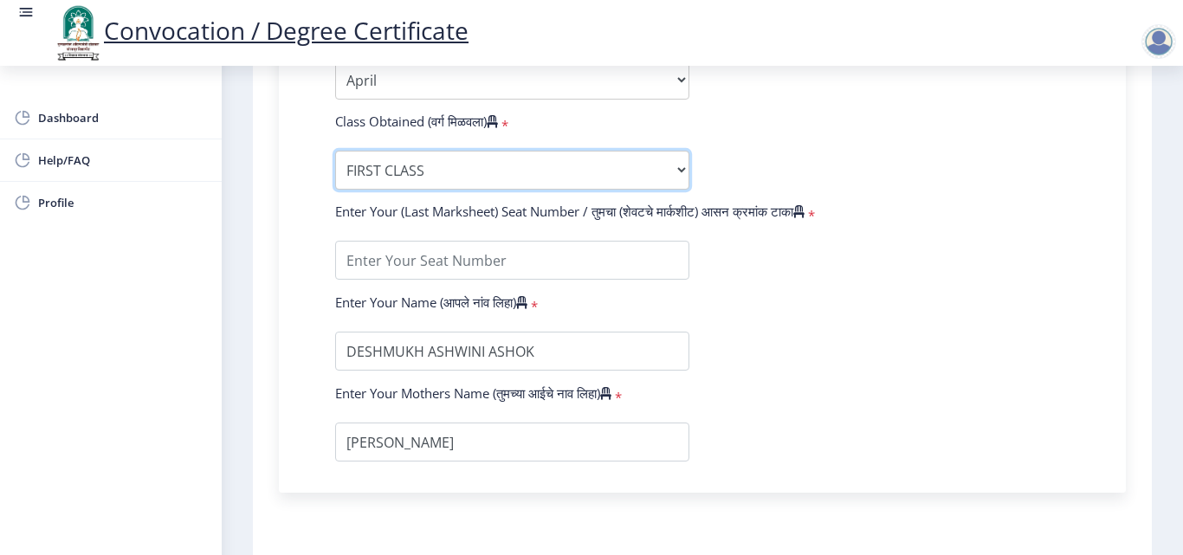
scroll to position [1125, 0]
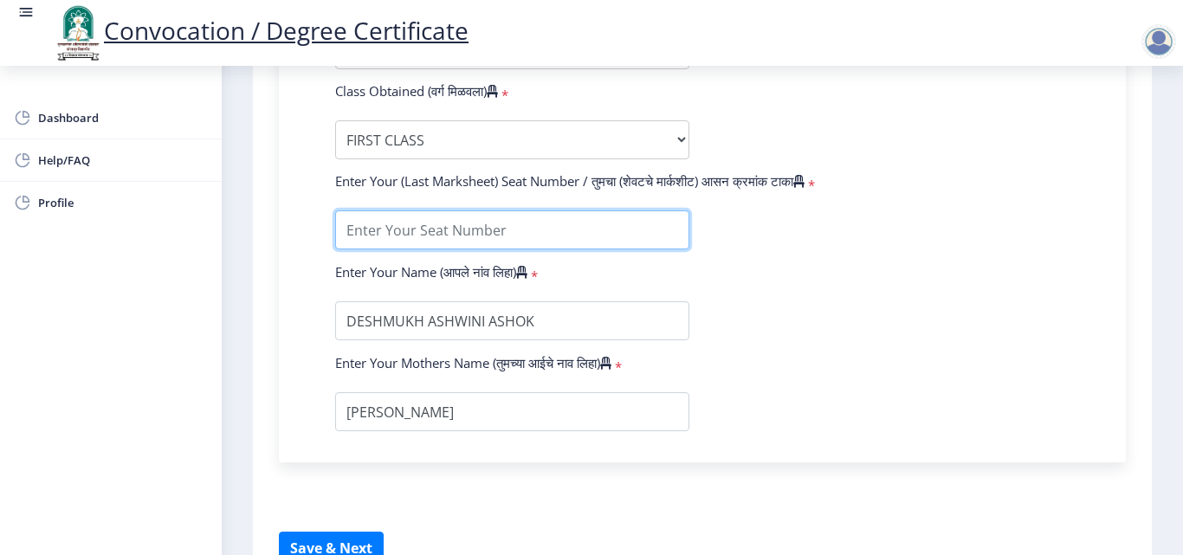
click at [390, 229] on input "textarea" at bounding box center [512, 229] width 354 height 39
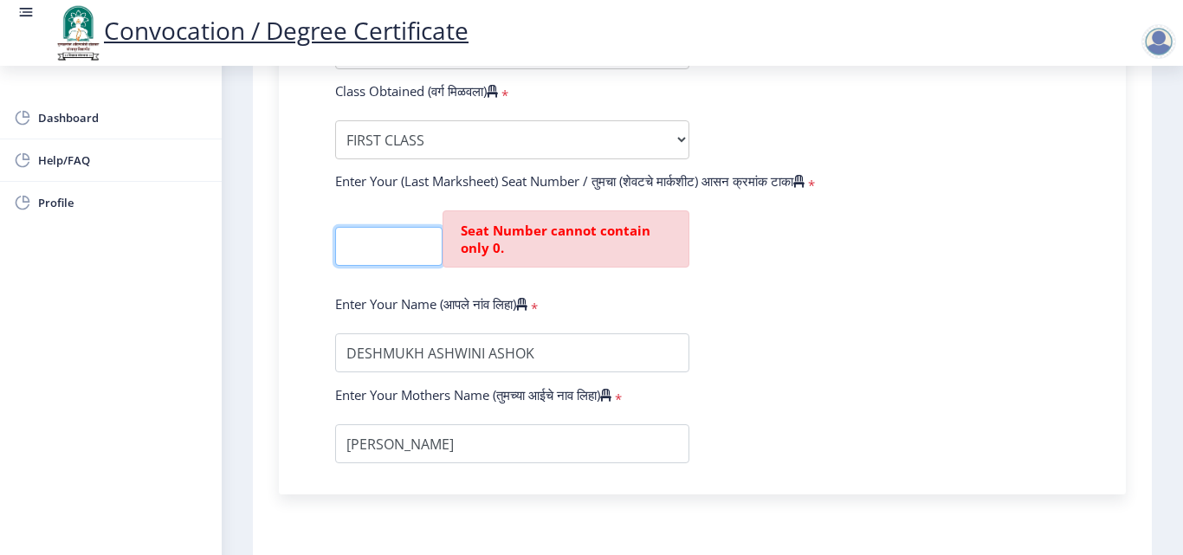
scroll to position [0, 0]
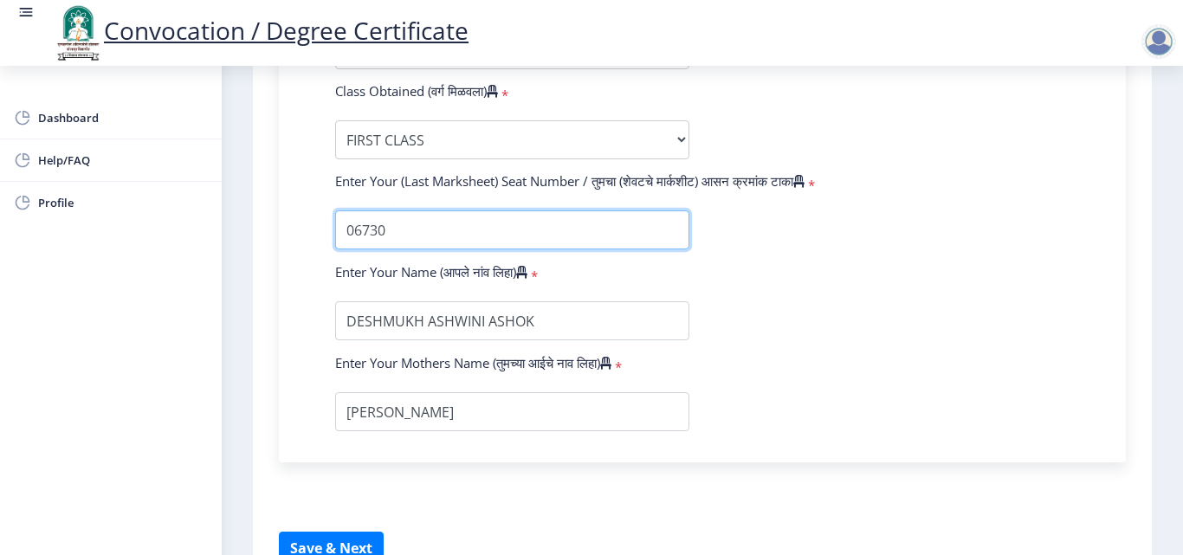
type input "06730"
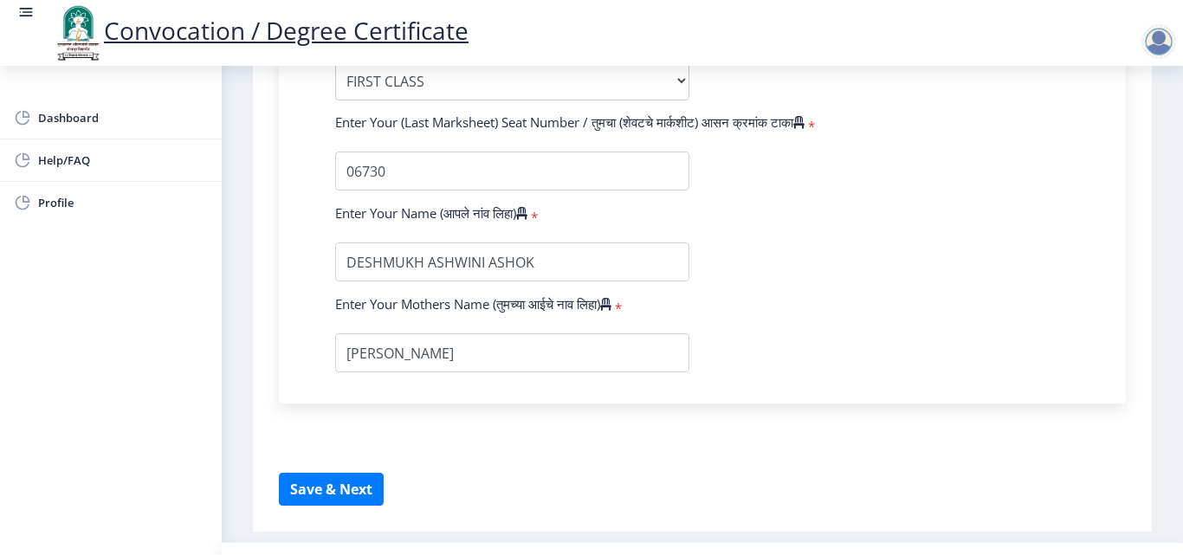
scroll to position [1224, 0]
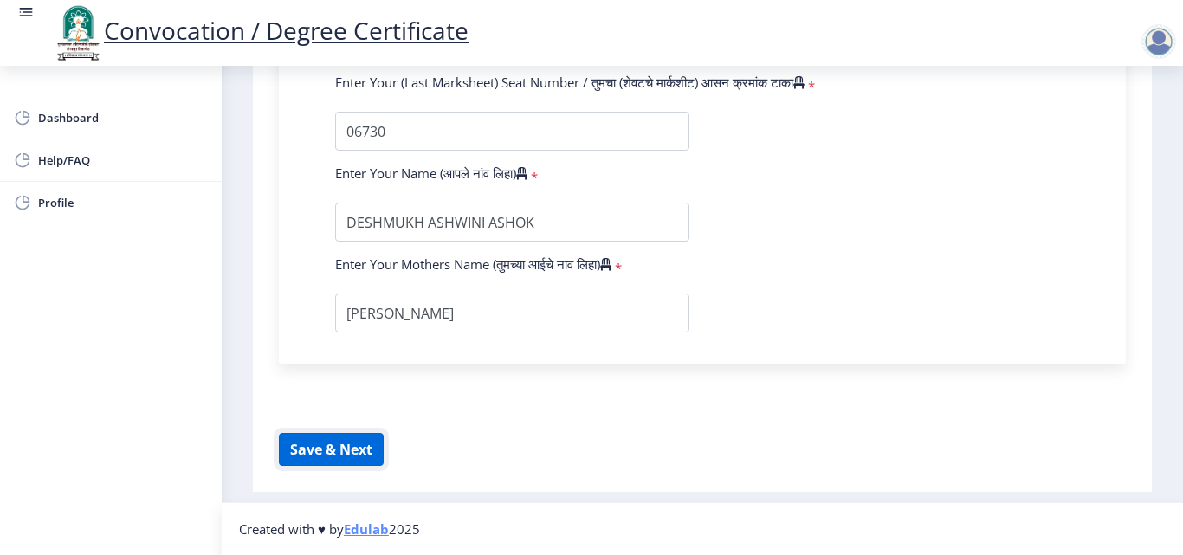
click at [332, 443] on button "Save & Next" at bounding box center [331, 449] width 105 height 33
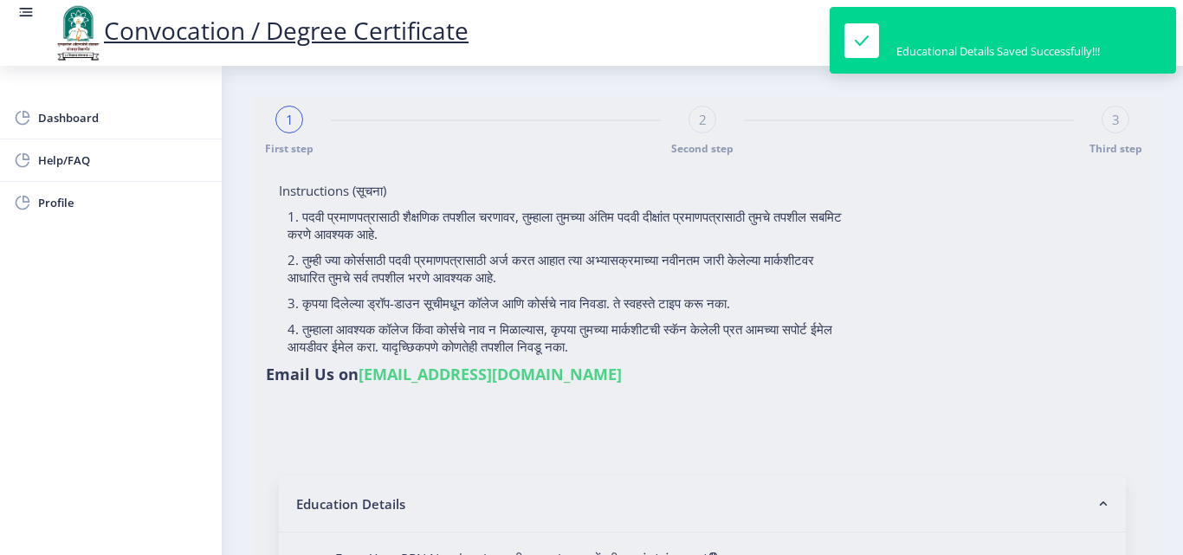
select select
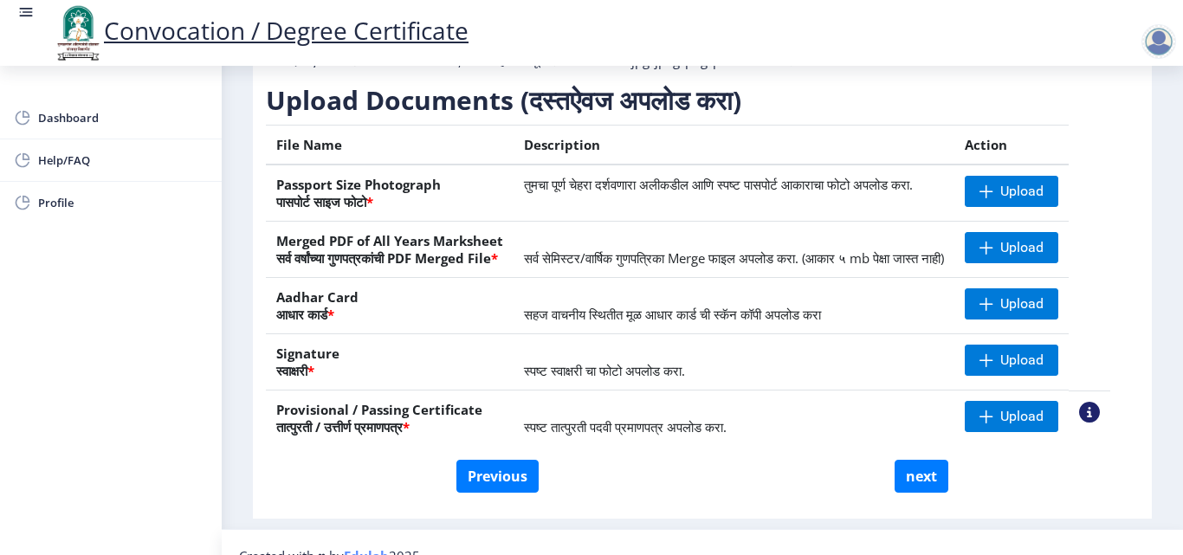
scroll to position [260, 0]
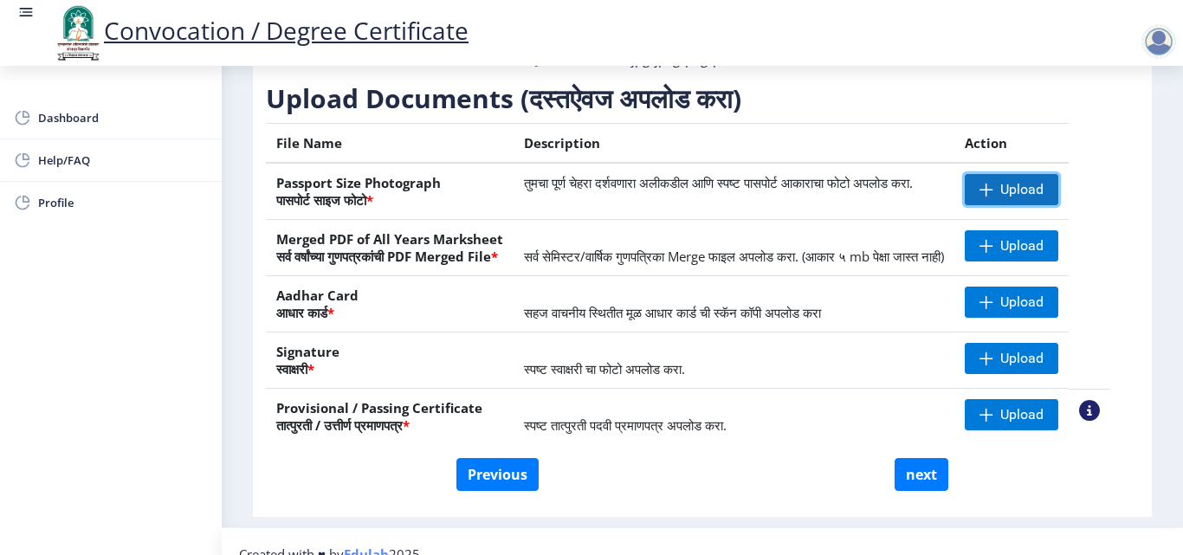
click at [1043, 198] on span "Upload" at bounding box center [1021, 189] width 43 height 17
click at [430, 389] on th "Signature स्वाक्षरी *" at bounding box center [390, 360] width 248 height 56
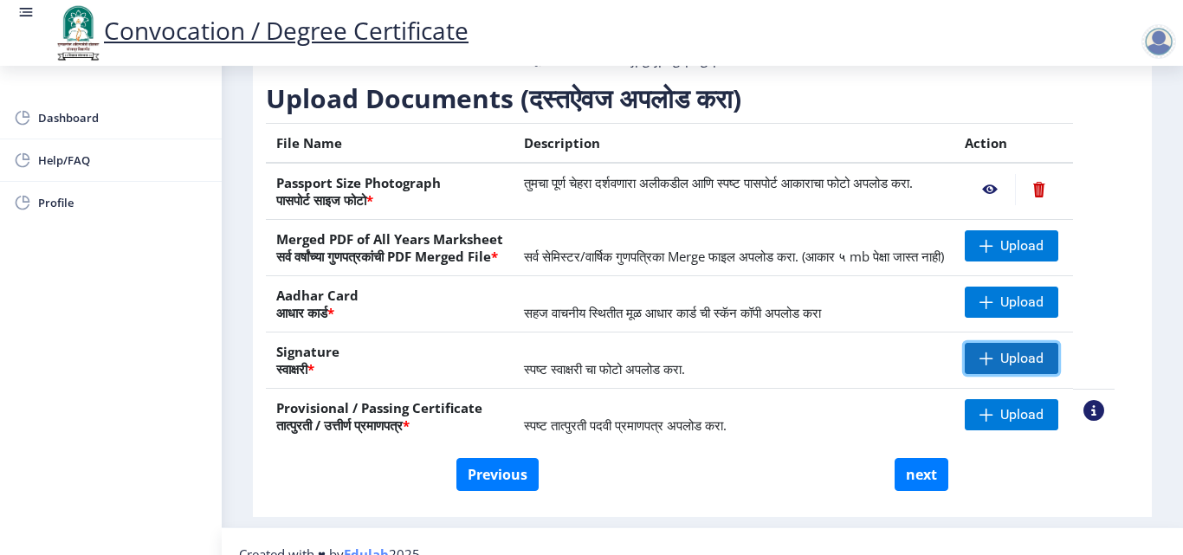
click at [1041, 367] on span "Upload" at bounding box center [1021, 358] width 43 height 17
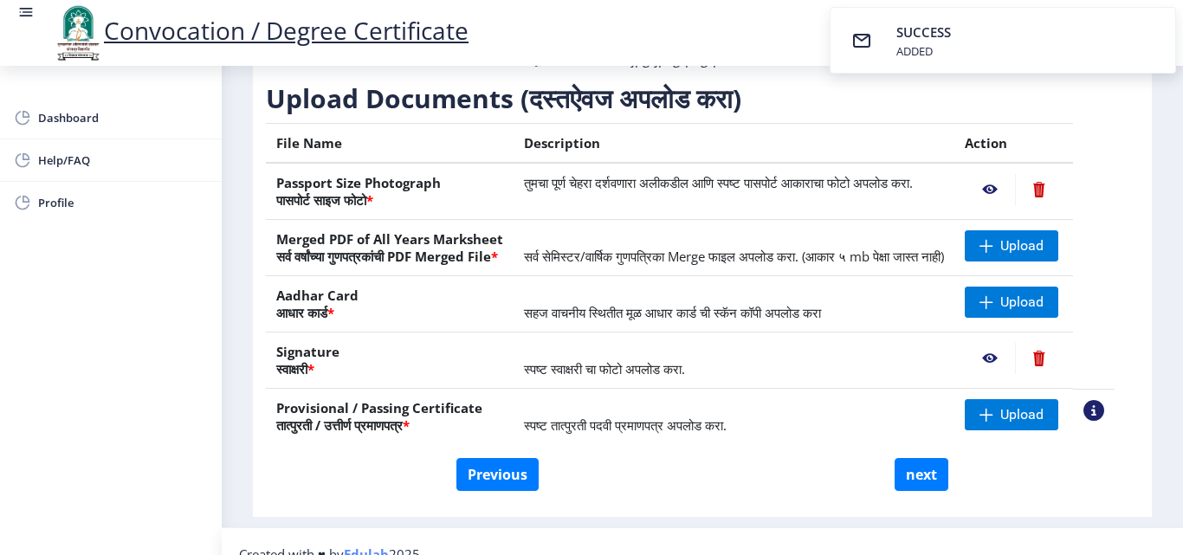
scroll to position [319, 0]
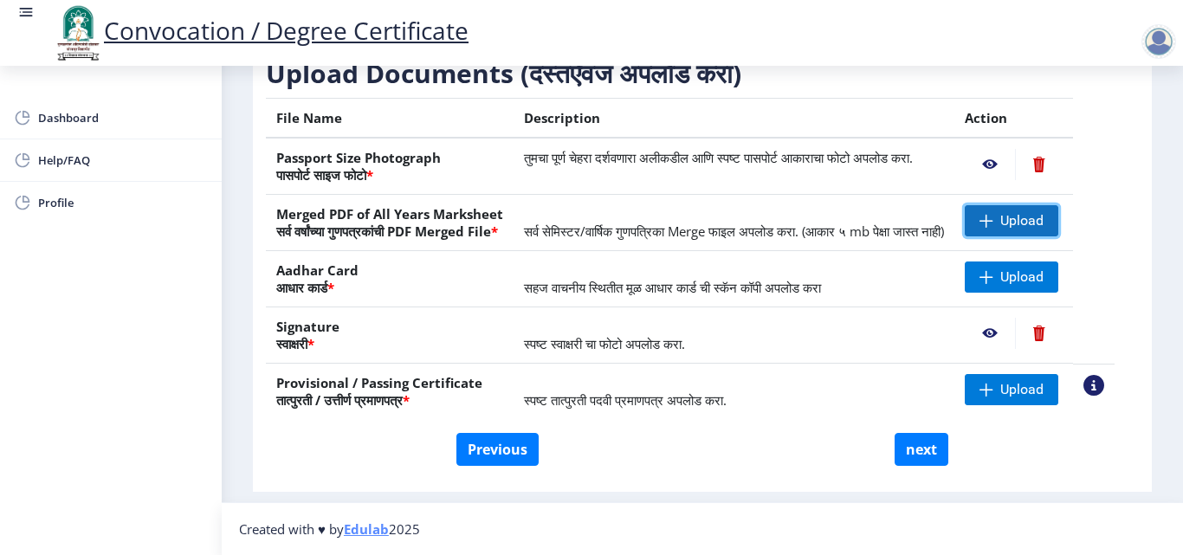
click at [993, 214] on span at bounding box center [986, 221] width 14 height 14
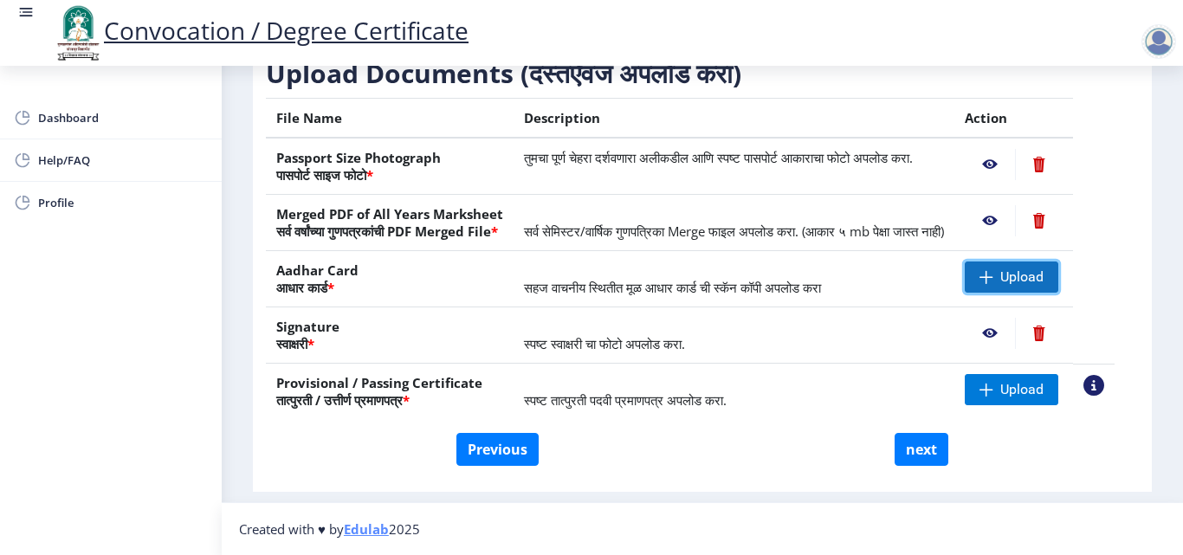
click at [1016, 278] on span "Upload" at bounding box center [1010, 276] width 93 height 31
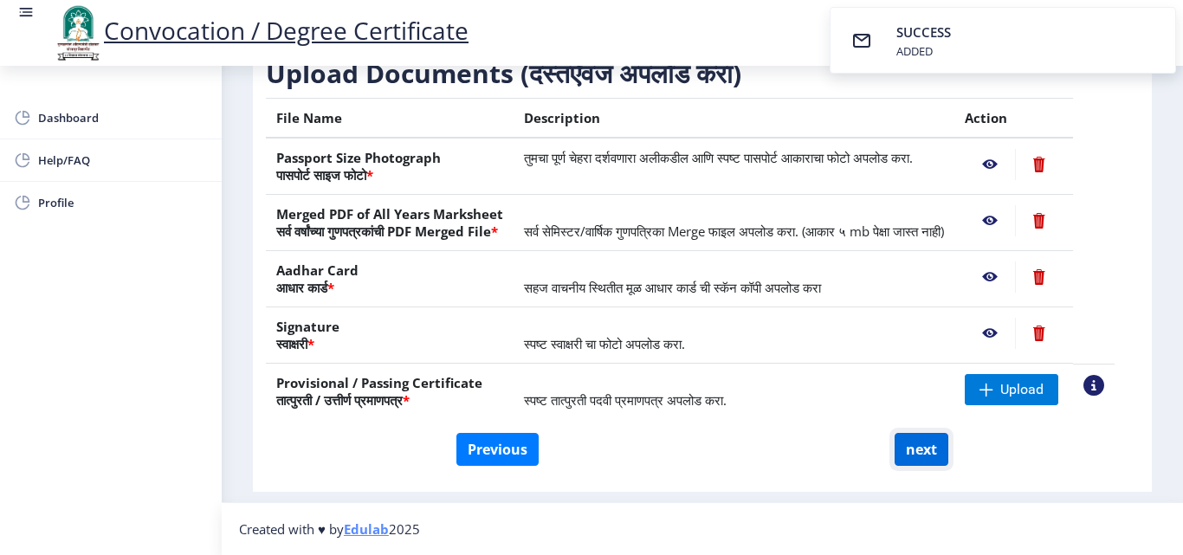
click at [911, 448] on button "next" at bounding box center [921, 449] width 54 height 33
select select
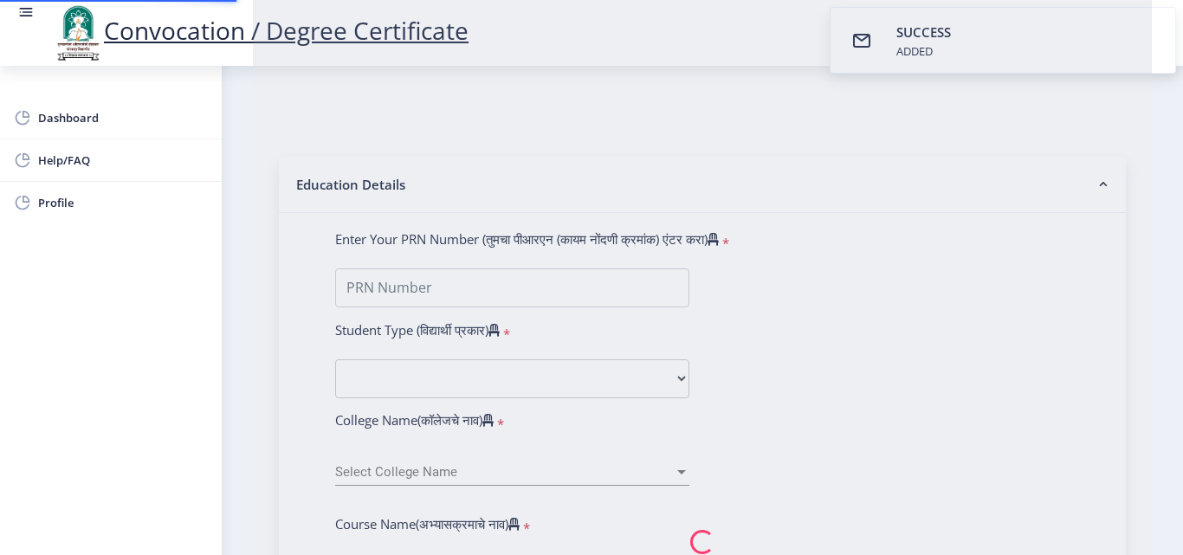
scroll to position [0, 0]
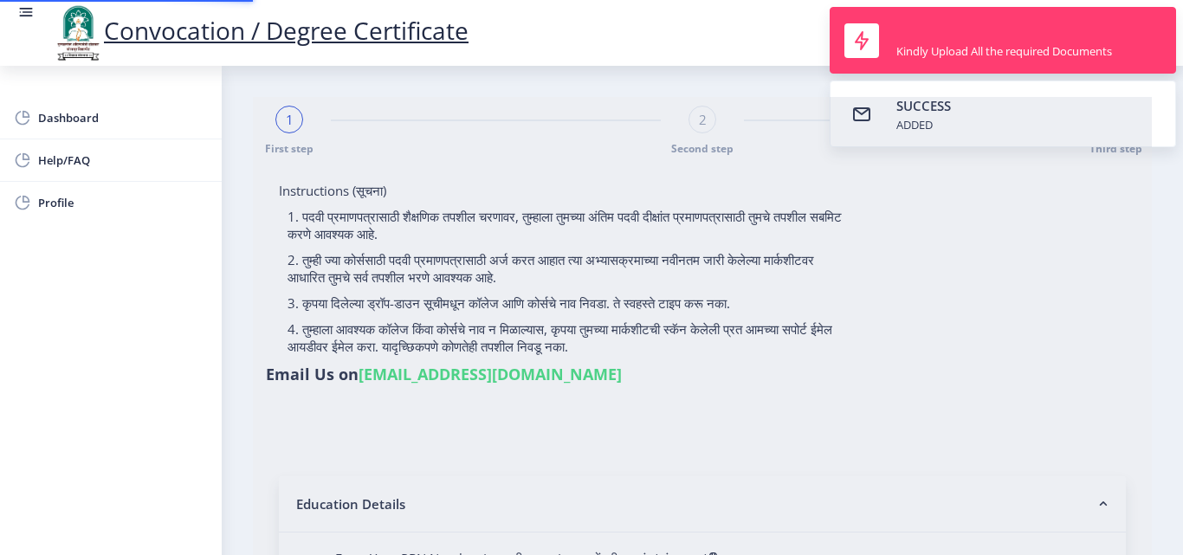
type input "0700001732"
select select "Regular"
select select "2009"
select select "April"
select select "FIRST CLASS"
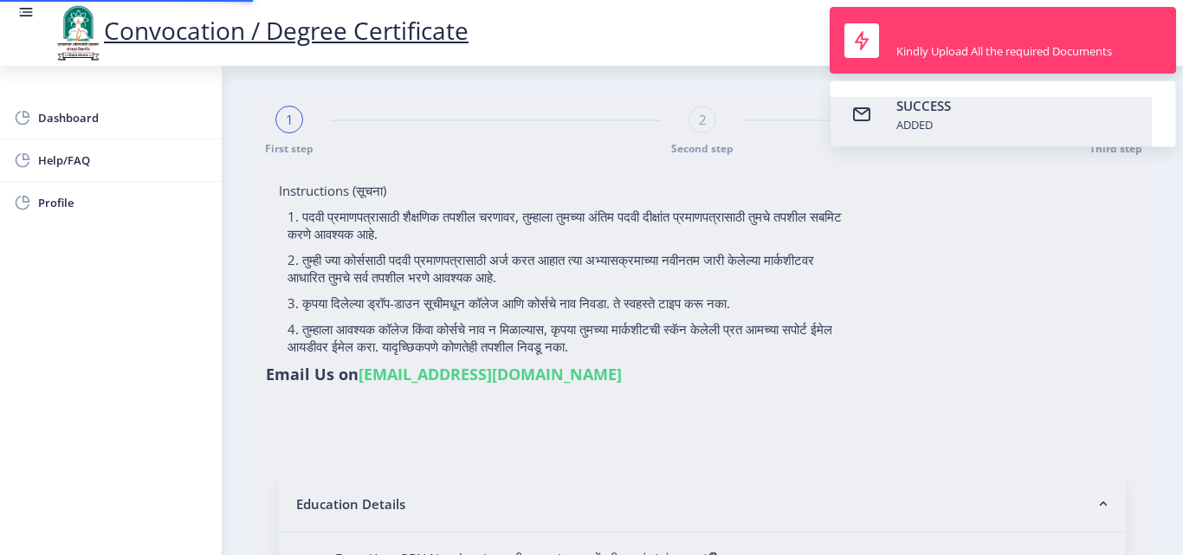
type input "06730"
select select "Botany"
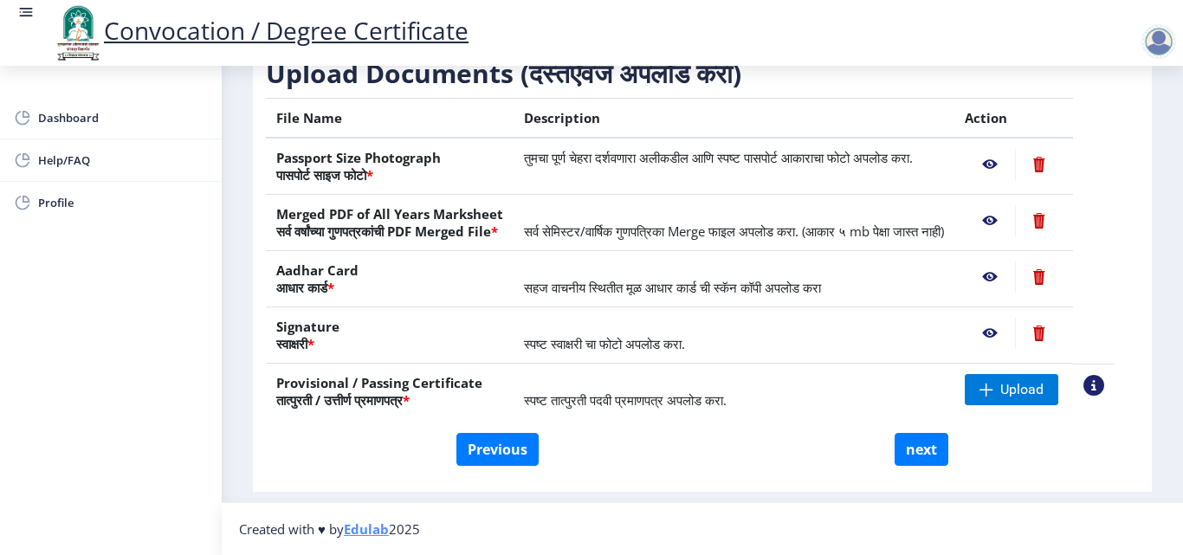
scroll to position [319, 0]
click at [449, 378] on th "Provisional / Passing Certificate तात्पुरती / उत्तीर्ण प्रमाणपत्र *" at bounding box center [390, 392] width 248 height 56
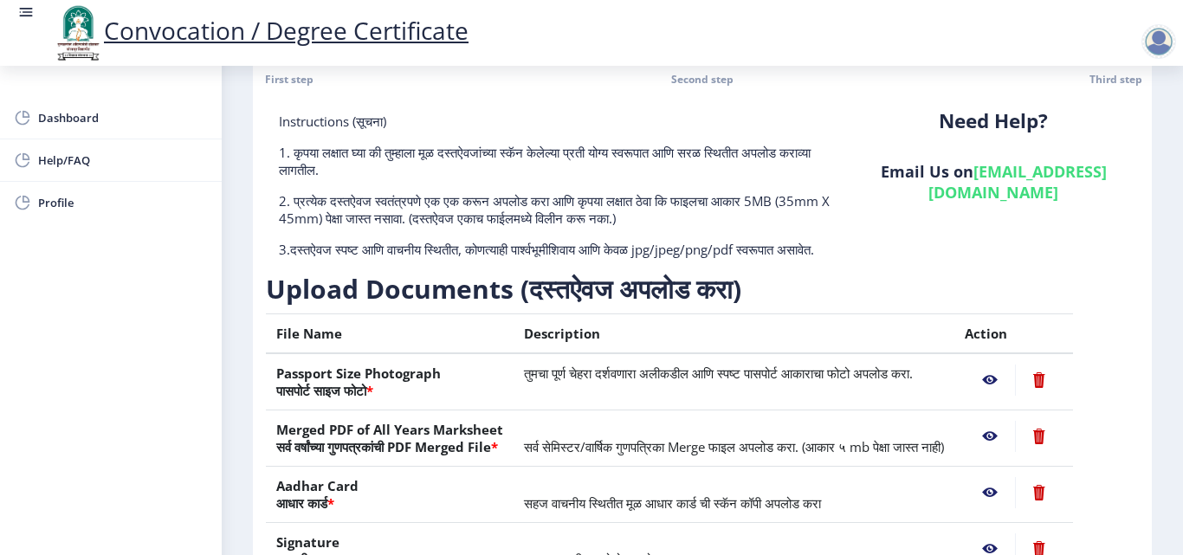
scroll to position [60, 0]
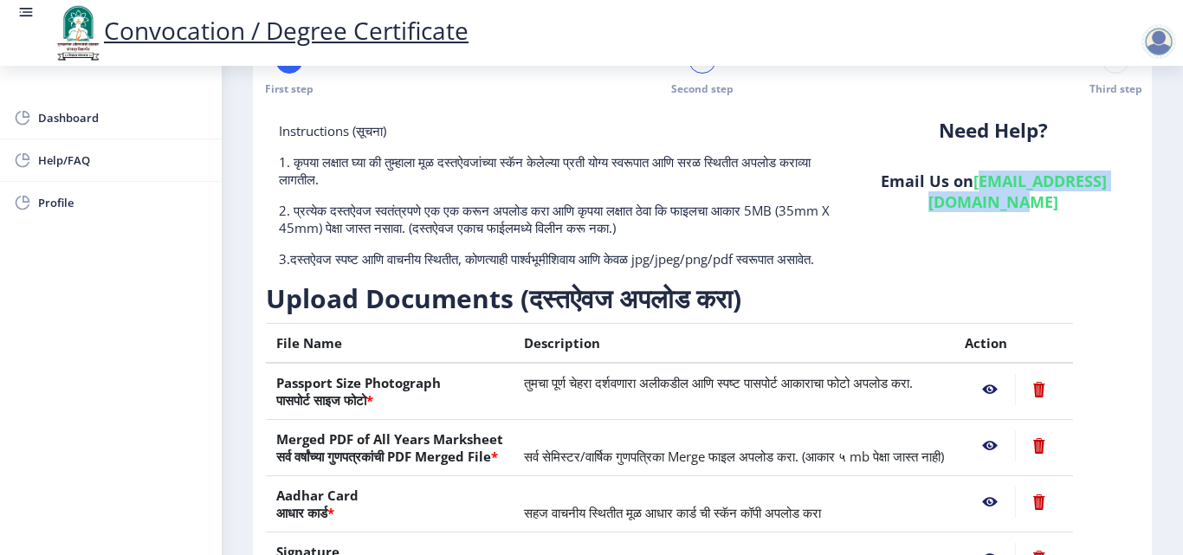
drag, startPoint x: 888, startPoint y: 204, endPoint x: 1099, endPoint y: 208, distance: 211.3
click at [1099, 208] on h6 "Email Us on [EMAIL_ADDRESS][DOMAIN_NAME]" at bounding box center [993, 192] width 265 height 42
copy link "[EMAIL_ADDRESS][DOMAIN_NAME]"
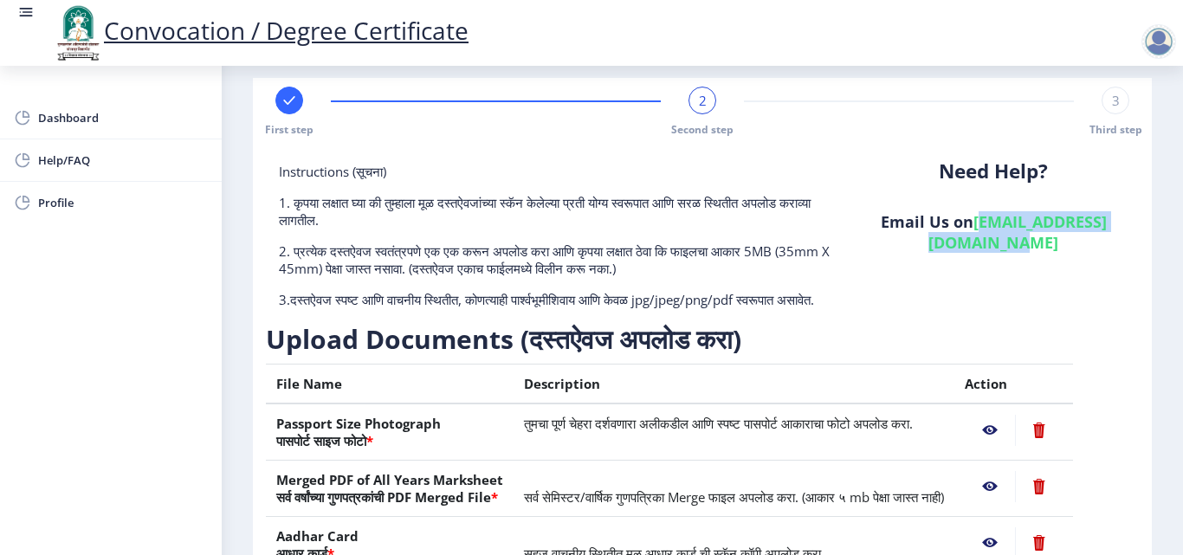
scroll to position [0, 0]
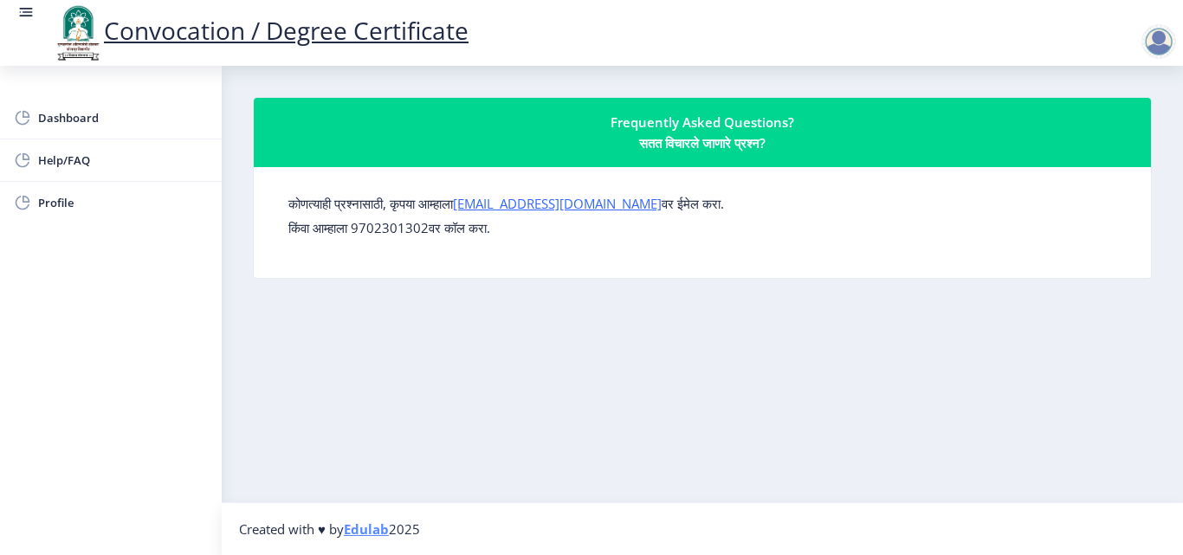
click at [412, 233] on p "किंवा आम्हाला 9702301302वर कॉल करा." at bounding box center [702, 227] width 828 height 17
click at [399, 231] on p "किंवा आम्हाला 9702301302वर कॉल करा." at bounding box center [702, 227] width 828 height 17
click at [392, 268] on nb-card-body "कोणत्याही प्रश्नासाठी, कृपया आम्हाला su.sfc@studentscenter.in वर ईमेल करा. किंव…" at bounding box center [702, 222] width 897 height 111
click at [1163, 49] on div at bounding box center [1158, 41] width 35 height 35
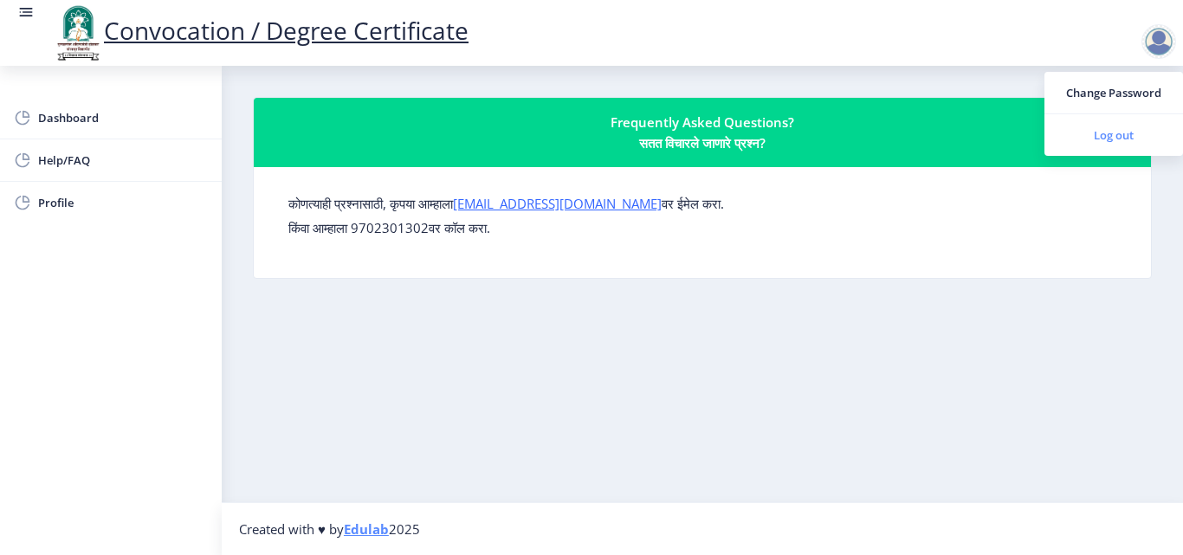
click at [1111, 137] on span "Log out" at bounding box center [1113, 135] width 111 height 21
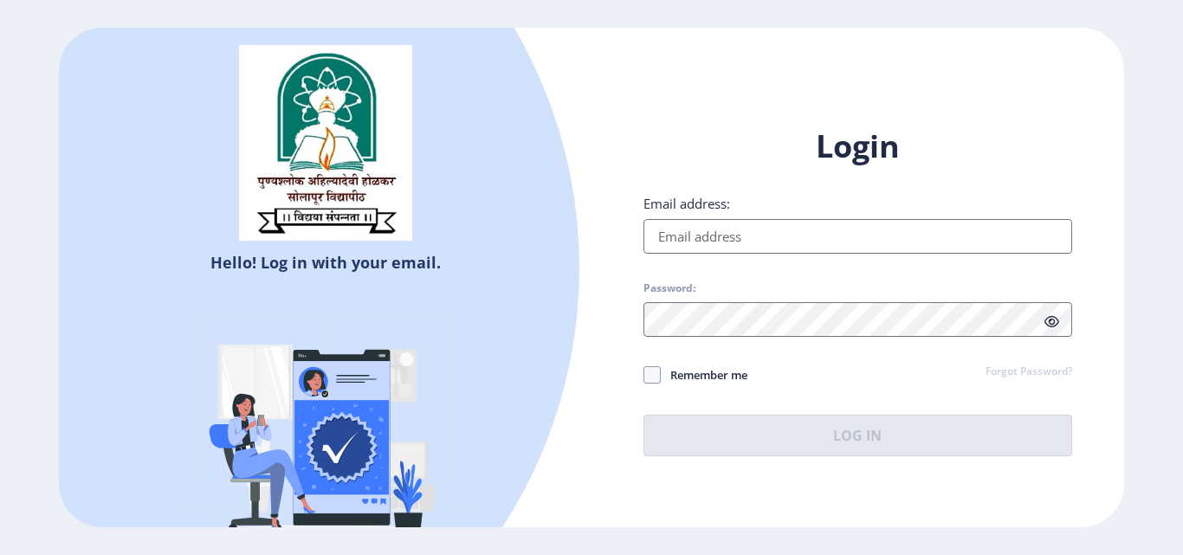
type input "[EMAIL_ADDRESS][DOMAIN_NAME]"
